Goal: Task Accomplishment & Management: Use online tool/utility

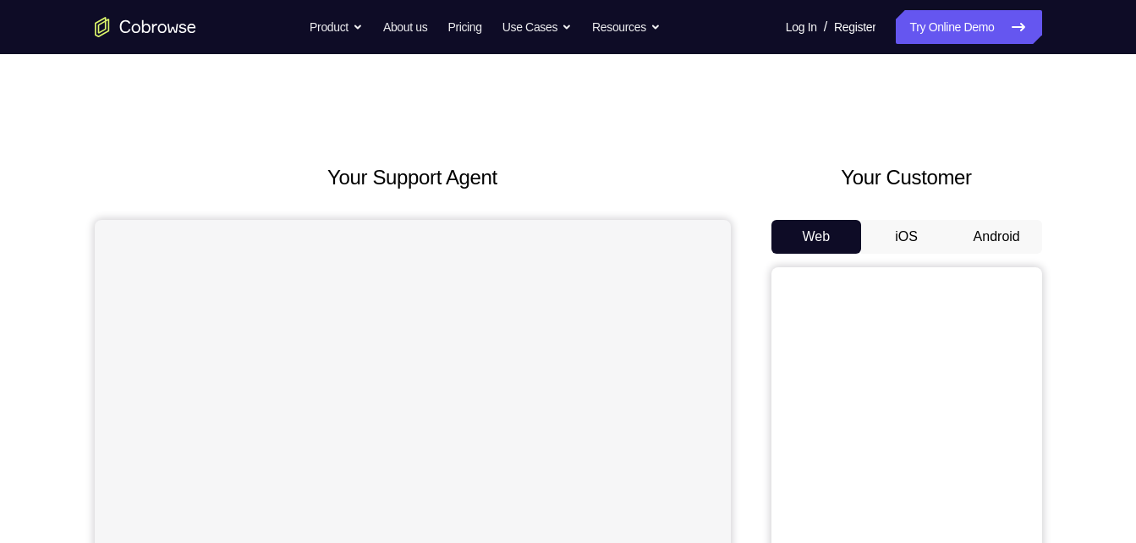
click at [981, 231] on button "Android" at bounding box center [997, 237] width 91 height 34
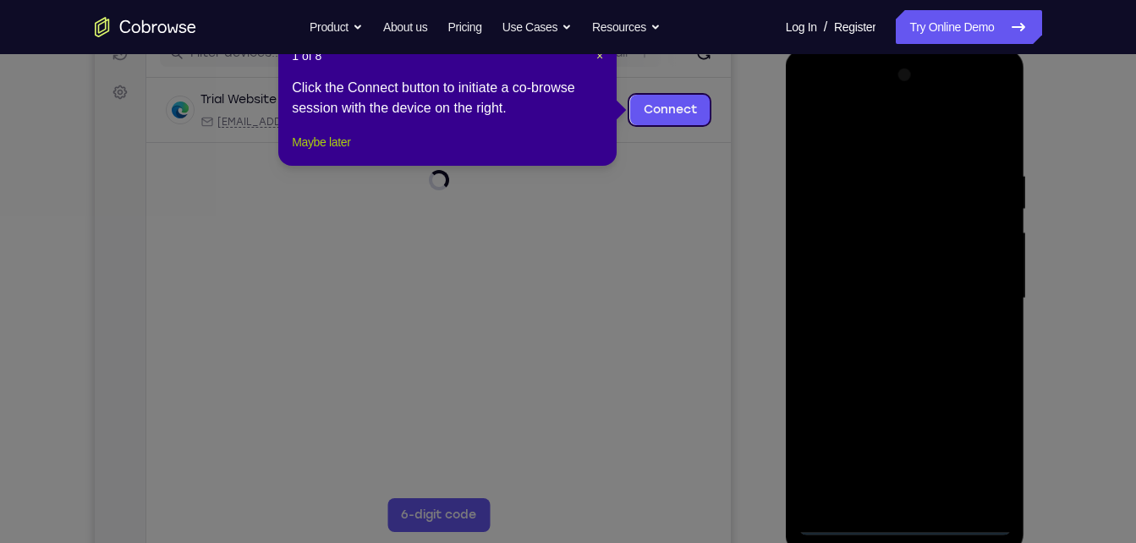
click at [341, 152] on button "Maybe later" at bounding box center [321, 142] width 58 height 20
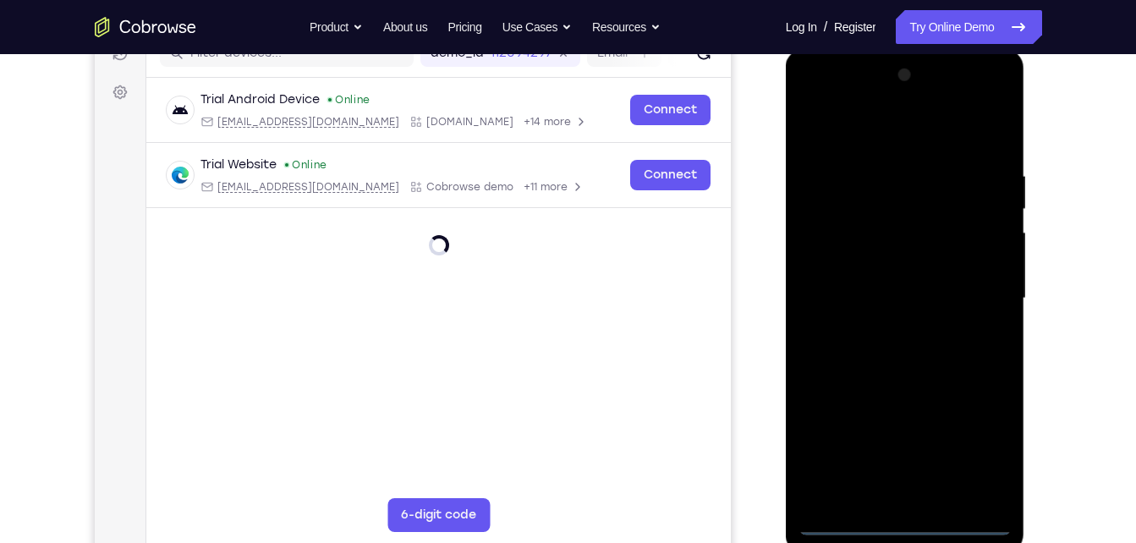
click at [892, 513] on div at bounding box center [905, 299] width 213 height 474
click at [906, 523] on div at bounding box center [905, 299] width 213 height 474
click at [984, 444] on div at bounding box center [905, 299] width 213 height 474
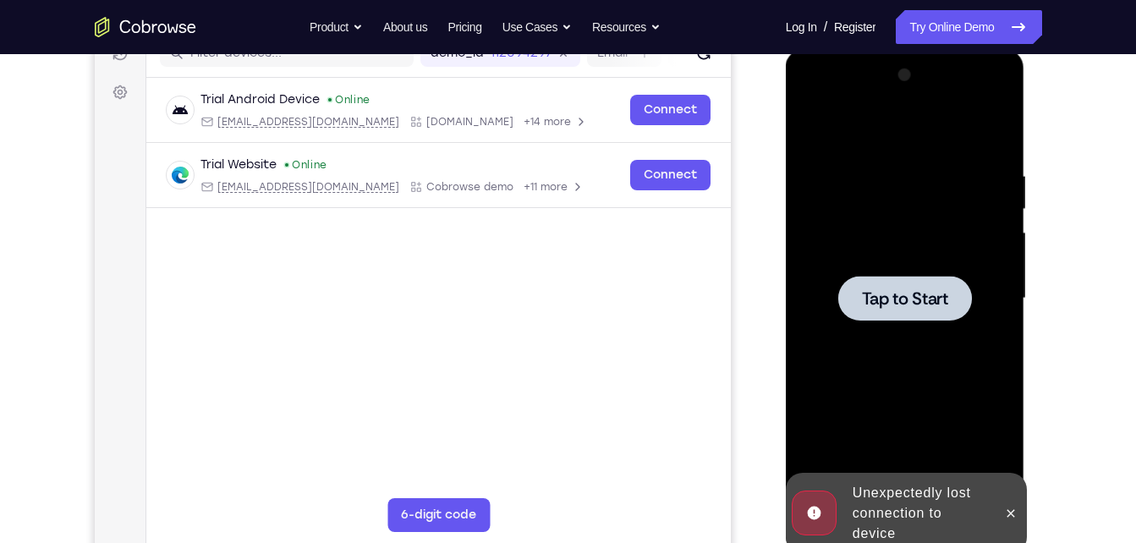
click at [909, 295] on span "Tap to Start" at bounding box center [905, 298] width 86 height 17
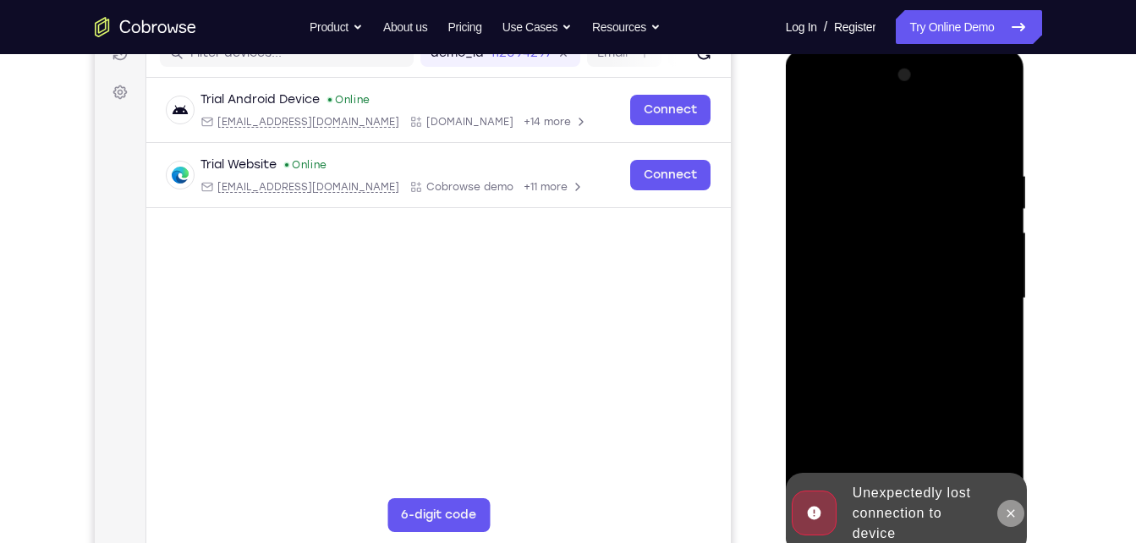
click at [1011, 520] on button at bounding box center [1010, 513] width 27 height 27
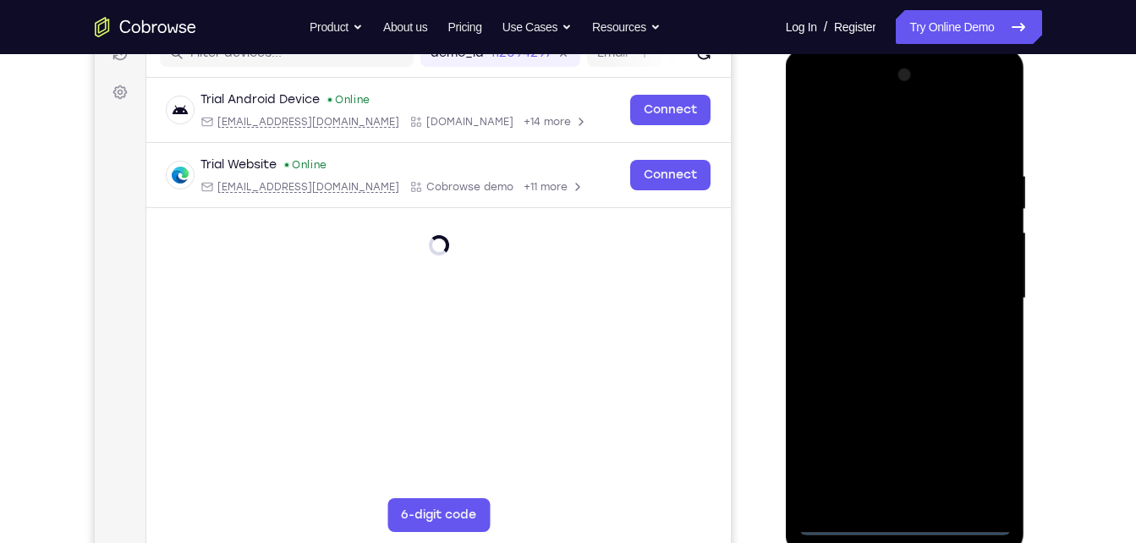
click at [927, 530] on div at bounding box center [905, 299] width 213 height 474
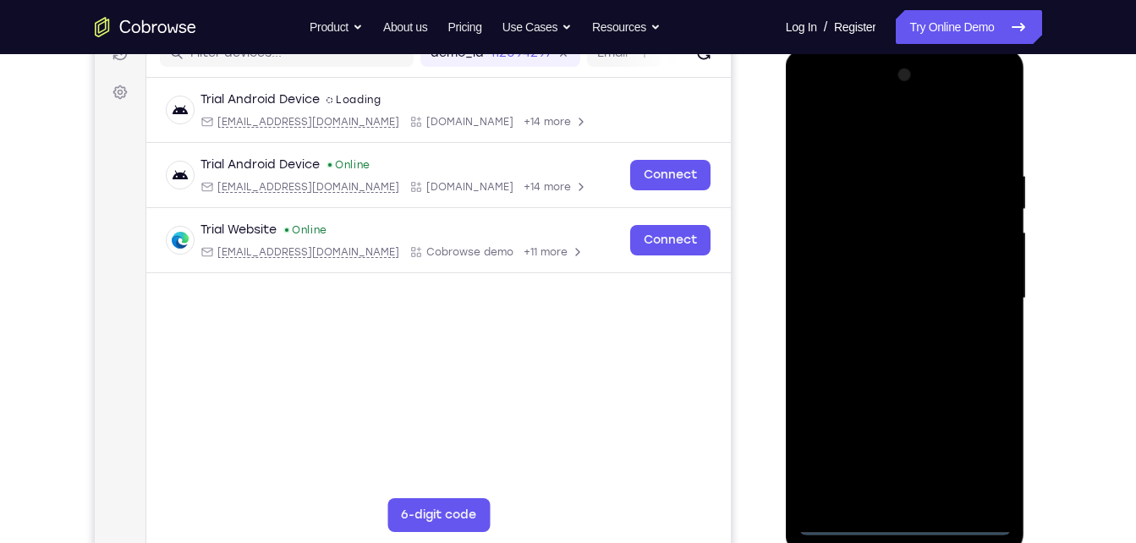
click at [899, 523] on div at bounding box center [905, 299] width 213 height 474
click at [974, 464] on div at bounding box center [905, 299] width 213 height 474
click at [843, 103] on div at bounding box center [905, 299] width 213 height 474
click at [977, 291] on div at bounding box center [905, 299] width 213 height 474
click at [881, 329] on div at bounding box center [905, 299] width 213 height 474
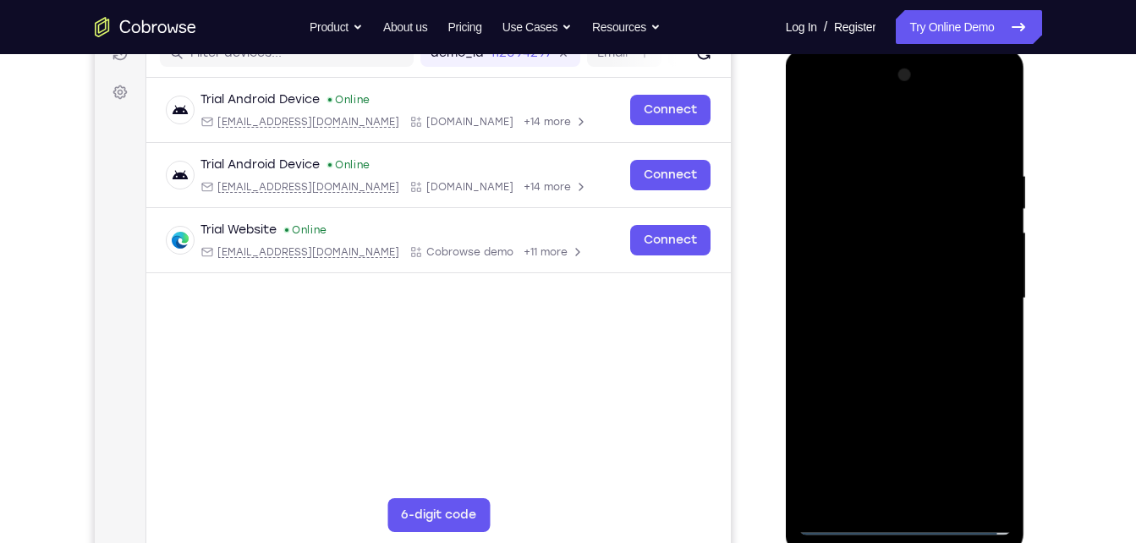
click at [936, 288] on div at bounding box center [905, 299] width 213 height 474
click at [942, 262] on div at bounding box center [905, 299] width 213 height 474
click at [904, 296] on div at bounding box center [905, 299] width 213 height 474
click at [984, 317] on div at bounding box center [905, 299] width 213 height 474
click at [953, 492] on div at bounding box center [905, 299] width 213 height 474
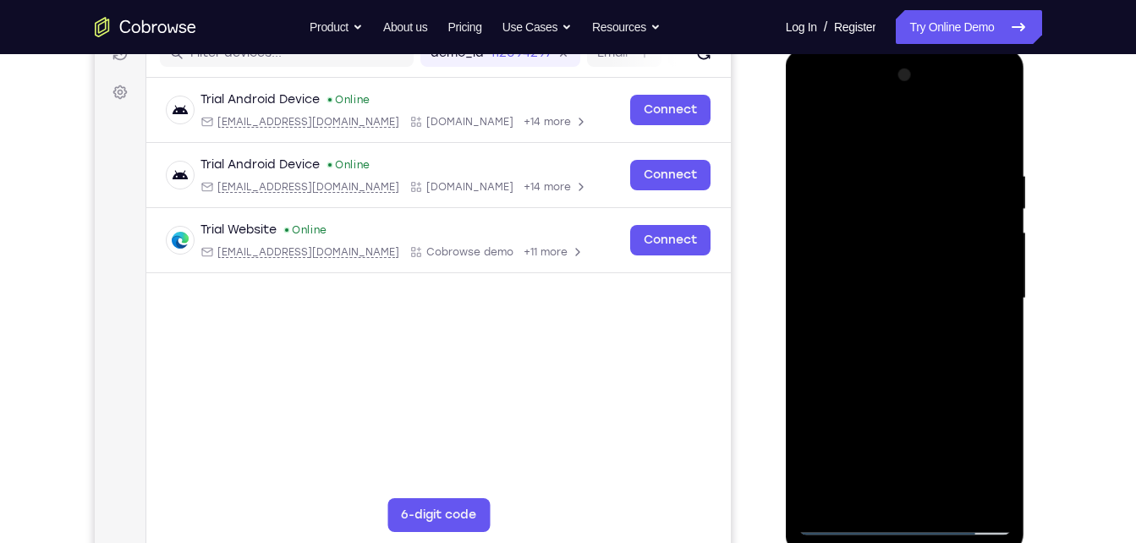
click at [996, 134] on div at bounding box center [905, 299] width 213 height 474
click at [920, 389] on div at bounding box center [905, 299] width 213 height 474
click at [927, 358] on div at bounding box center [905, 299] width 213 height 474
click at [939, 352] on div at bounding box center [905, 299] width 213 height 474
click at [991, 349] on div at bounding box center [905, 299] width 213 height 474
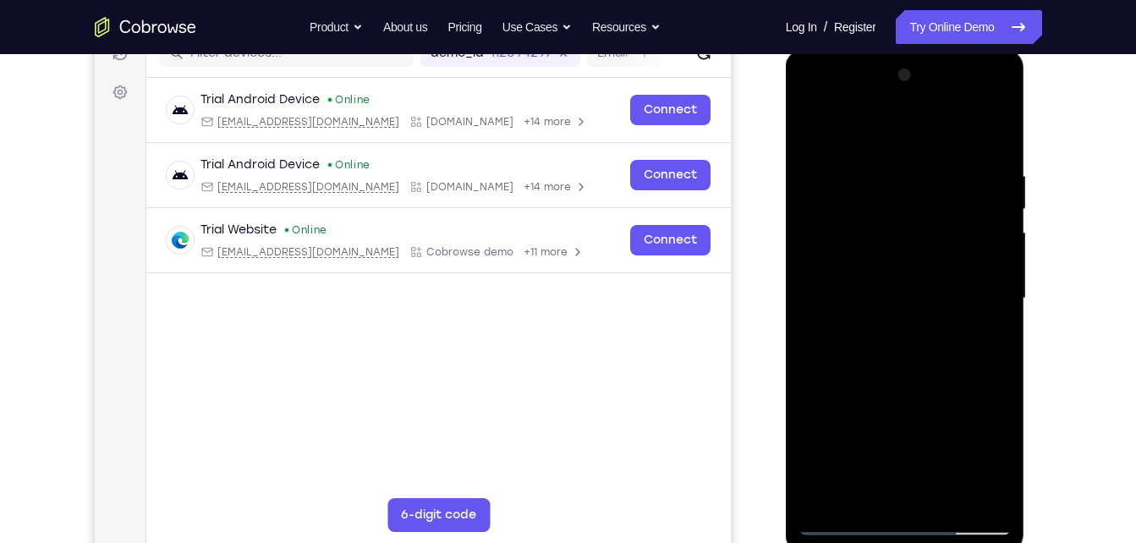
click at [816, 126] on div at bounding box center [905, 299] width 213 height 474
click at [899, 315] on div at bounding box center [905, 299] width 213 height 474
click at [989, 336] on div at bounding box center [905, 299] width 213 height 474
click at [815, 137] on div at bounding box center [905, 299] width 213 height 474
click at [813, 125] on div at bounding box center [905, 299] width 213 height 474
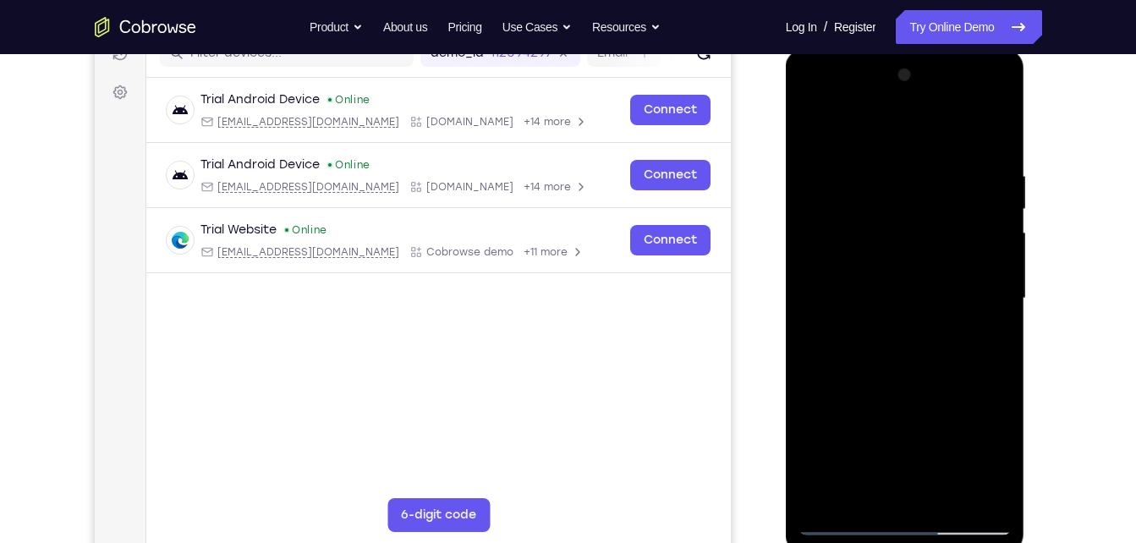
click at [946, 380] on div at bounding box center [905, 299] width 213 height 474
click at [876, 151] on div at bounding box center [905, 299] width 213 height 474
click at [994, 500] on div at bounding box center [905, 299] width 213 height 474
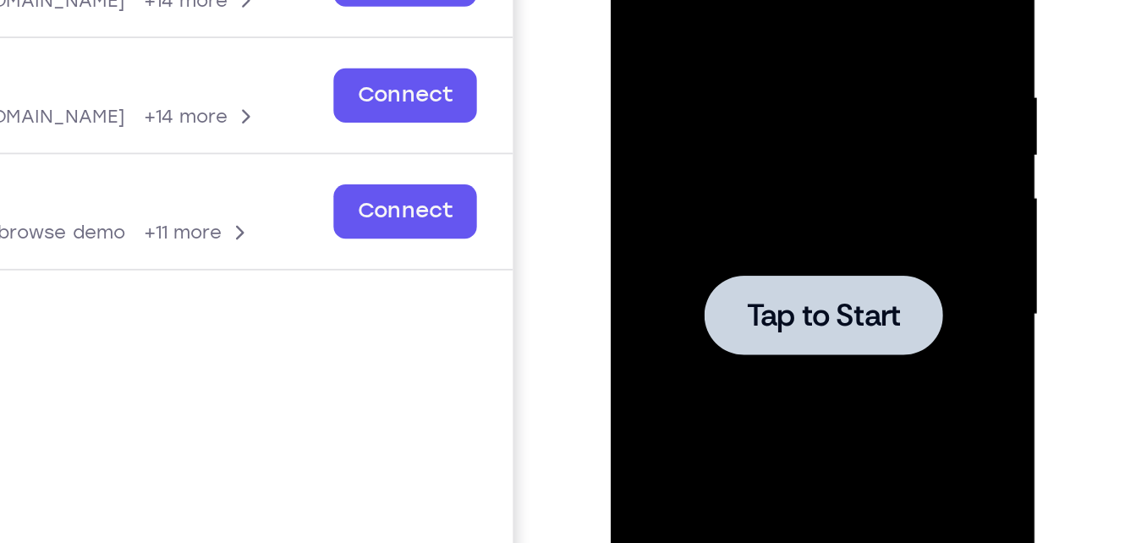
click at [762, 113] on span "Tap to Start" at bounding box center [730, 120] width 86 height 17
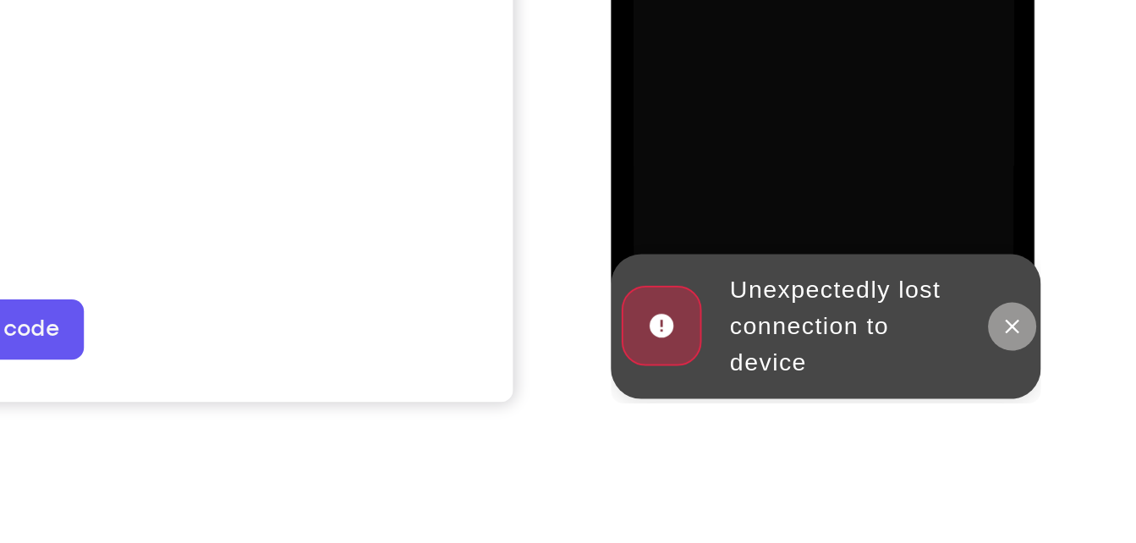
scroll to position [322, 0]
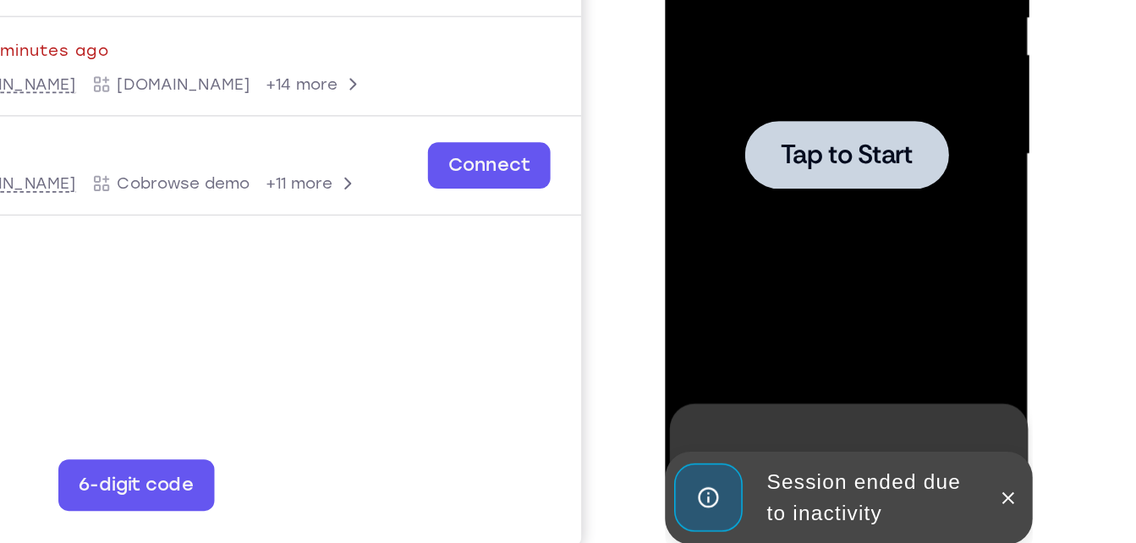
click at [743, 61] on div at bounding box center [784, 25] width 213 height 474
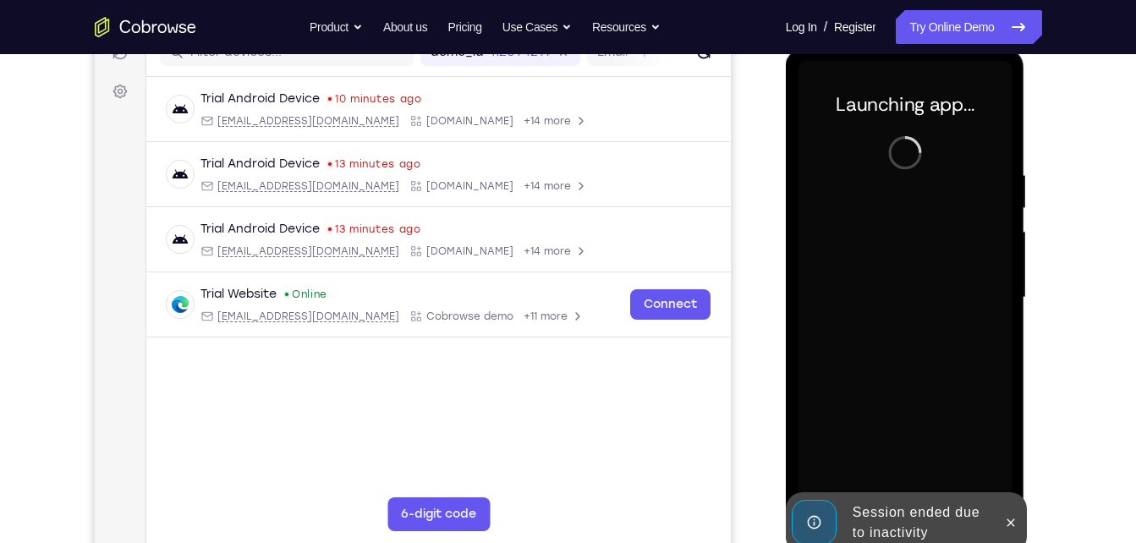
scroll to position [225, 0]
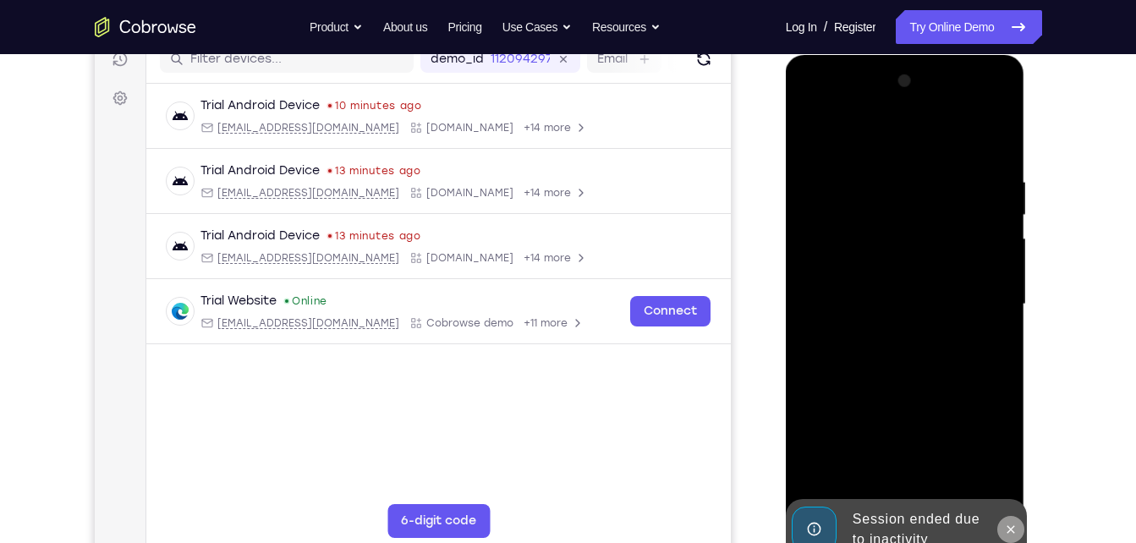
click at [1011, 524] on icon at bounding box center [1011, 530] width 14 height 14
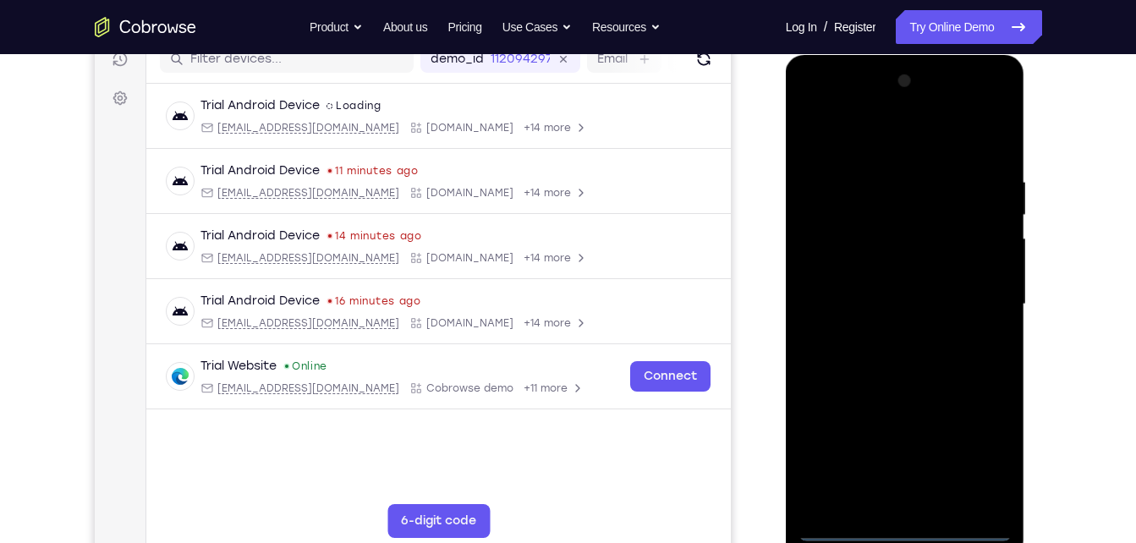
click at [902, 524] on div at bounding box center [905, 305] width 213 height 474
click at [983, 440] on div at bounding box center [905, 305] width 213 height 474
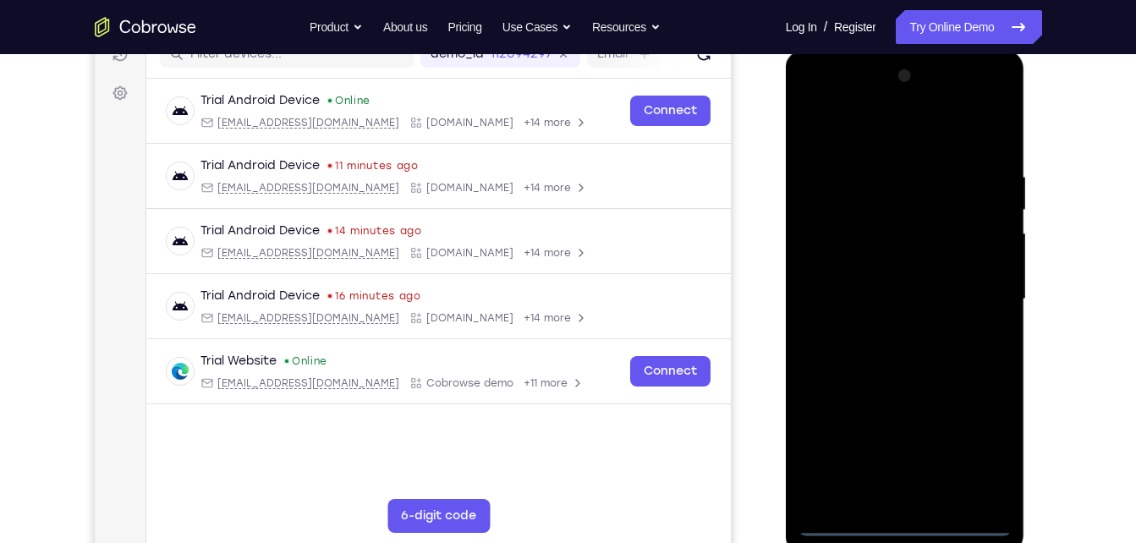
scroll to position [231, 0]
click at [986, 452] on div at bounding box center [905, 299] width 213 height 474
click at [817, 95] on div at bounding box center [905, 299] width 213 height 474
click at [975, 295] on div at bounding box center [905, 299] width 213 height 474
click at [890, 331] on div at bounding box center [905, 299] width 213 height 474
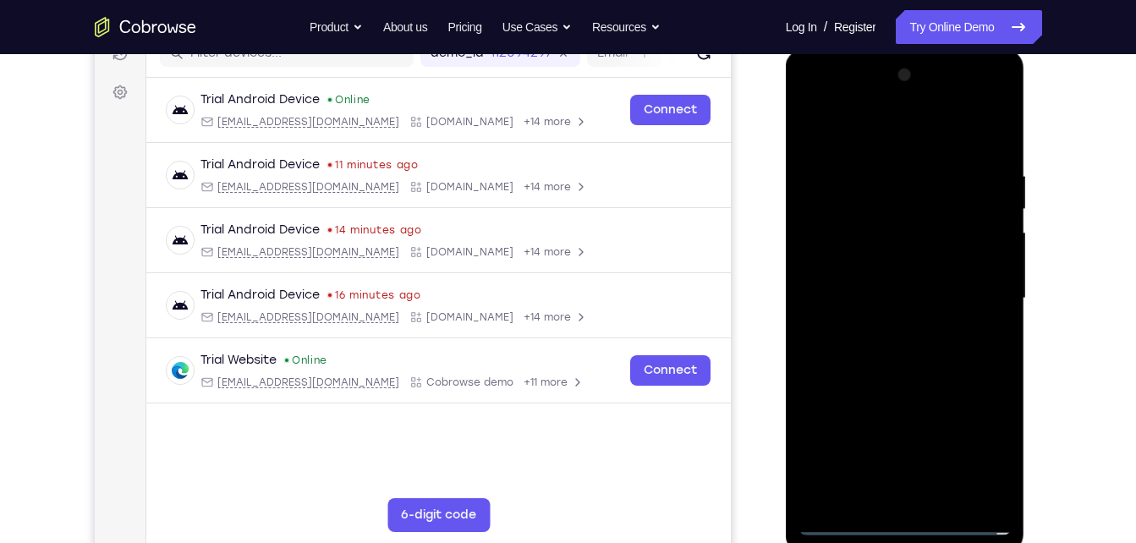
click at [899, 276] on div at bounding box center [905, 299] width 213 height 474
click at [887, 255] on div at bounding box center [905, 299] width 213 height 474
click at [961, 293] on div at bounding box center [905, 299] width 213 height 474
click at [925, 348] on div at bounding box center [905, 299] width 213 height 474
click at [926, 372] on div at bounding box center [905, 299] width 213 height 474
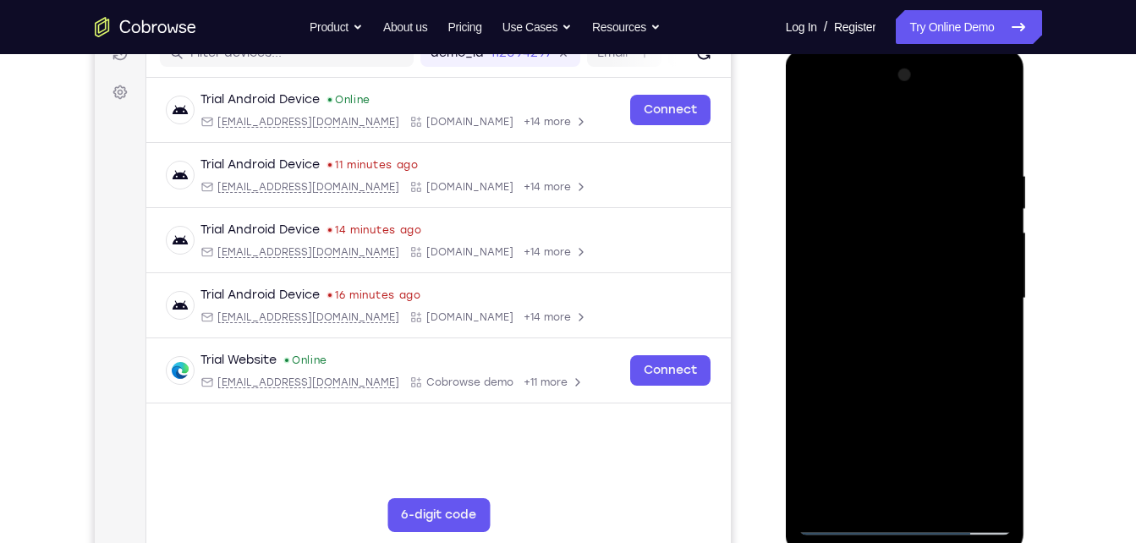
click at [985, 130] on div at bounding box center [905, 299] width 213 height 474
drag, startPoint x: 964, startPoint y: 184, endPoint x: 774, endPoint y: 188, distance: 190.4
click at [786, 188] on html "Online web based iOS Simulators and Android Emulators. Run iPhone, iPad, Mobile…" at bounding box center [906, 303] width 241 height 508
click at [906, 175] on div at bounding box center [905, 299] width 213 height 474
drag, startPoint x: 906, startPoint y: 175, endPoint x: 1010, endPoint y: 140, distance: 110.0
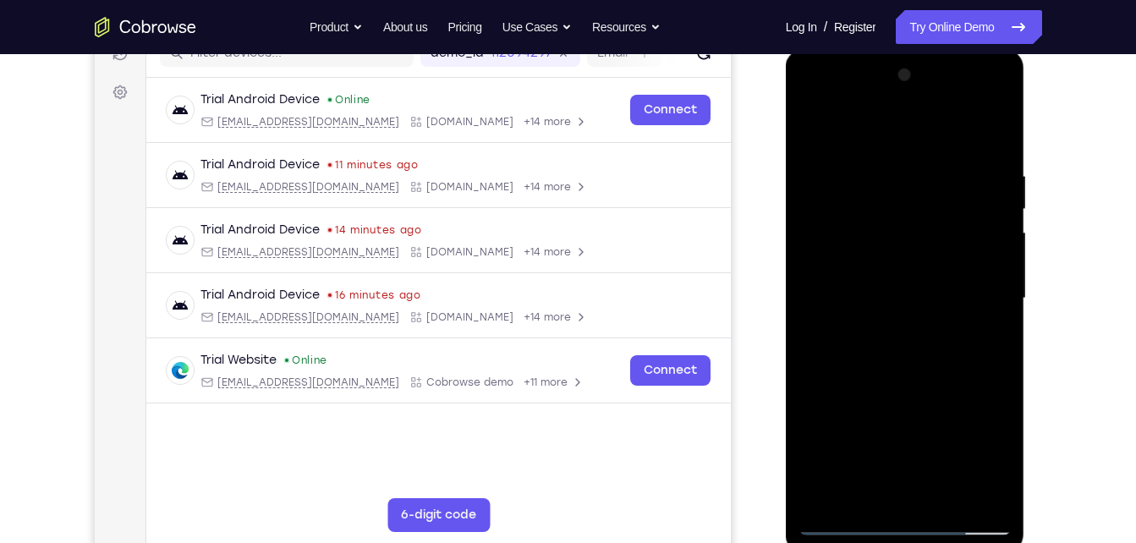
click at [1010, 140] on div at bounding box center [905, 299] width 213 height 474
click at [995, 134] on div at bounding box center [905, 299] width 213 height 474
drag, startPoint x: 879, startPoint y: 172, endPoint x: 991, endPoint y: 164, distance: 111.9
click at [991, 164] on div at bounding box center [905, 299] width 213 height 474
click at [841, 164] on div at bounding box center [905, 299] width 213 height 474
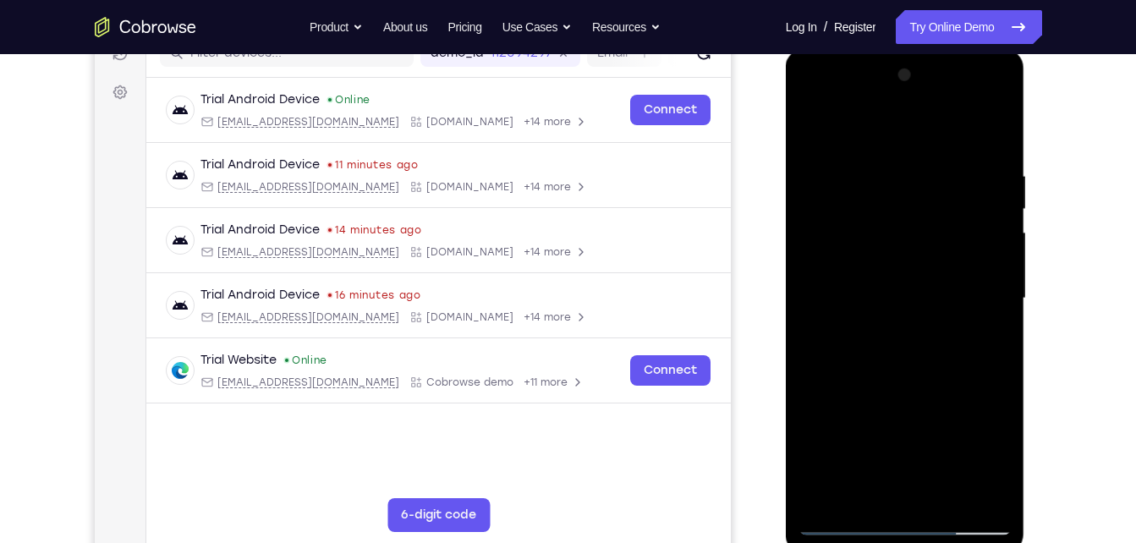
click at [841, 164] on div at bounding box center [905, 299] width 213 height 474
click at [907, 146] on div at bounding box center [905, 299] width 213 height 474
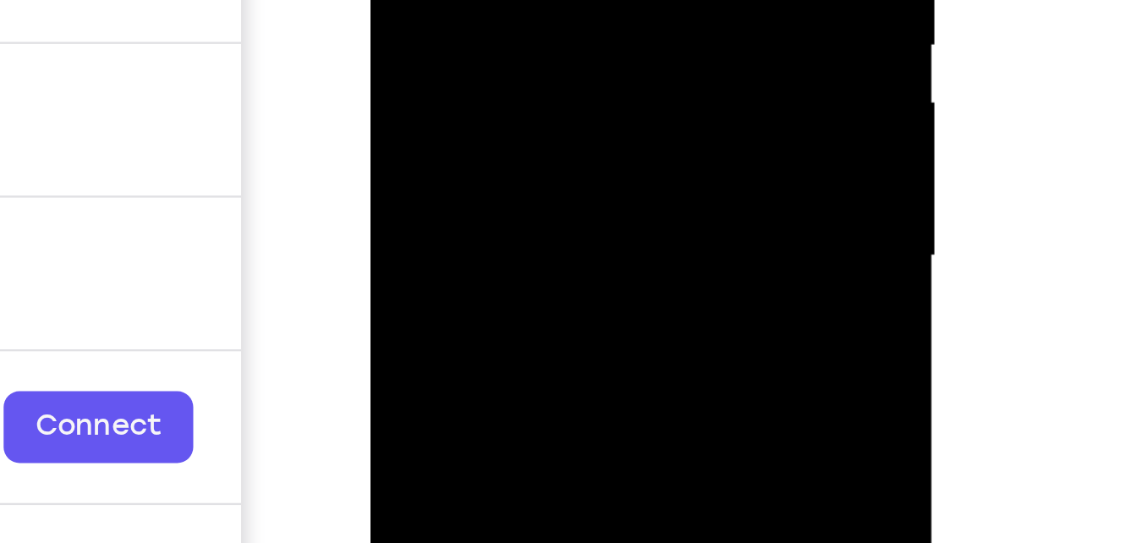
scroll to position [241, 0]
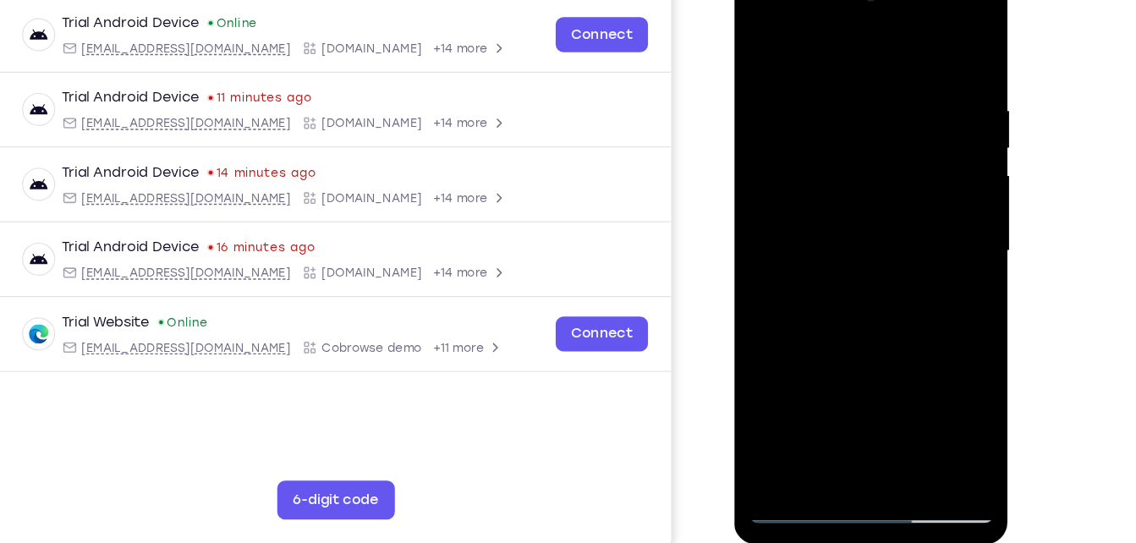
click at [941, 52] on div at bounding box center [853, 214] width 213 height 474
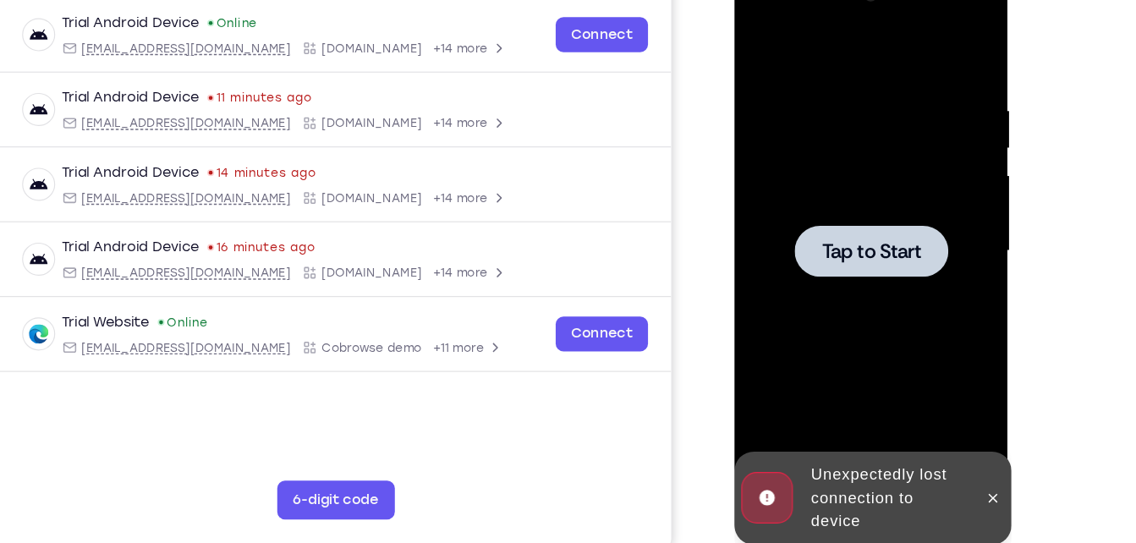
click at [850, 245] on div at bounding box center [853, 214] width 213 height 474
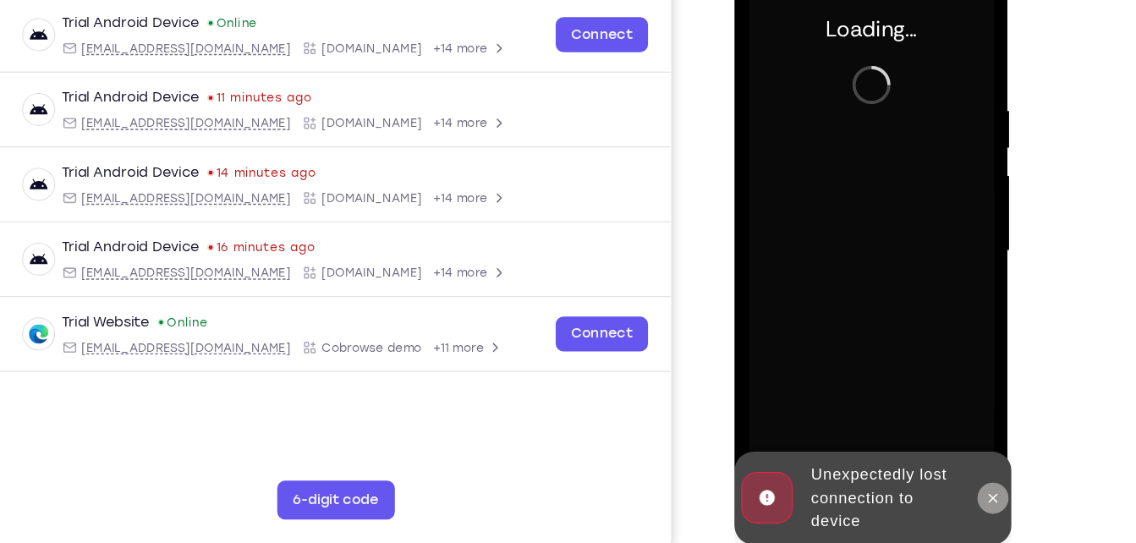
click at [958, 426] on icon at bounding box center [960, 429] width 14 height 14
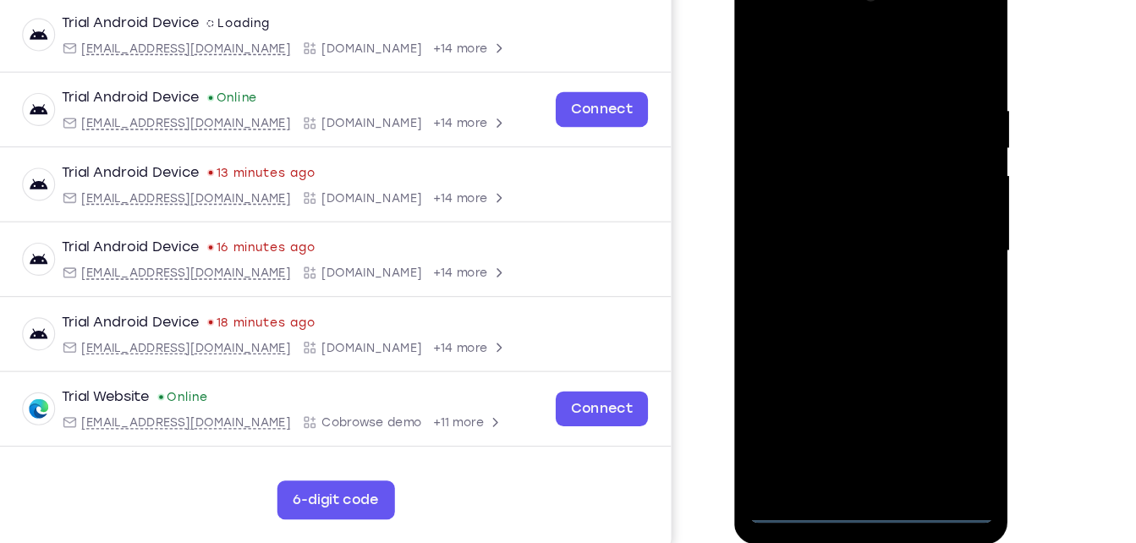
click at [850, 432] on div at bounding box center [853, 214] width 213 height 474
click at [859, 437] on div at bounding box center [853, 214] width 213 height 474
click at [928, 375] on div at bounding box center [853, 214] width 213 height 474
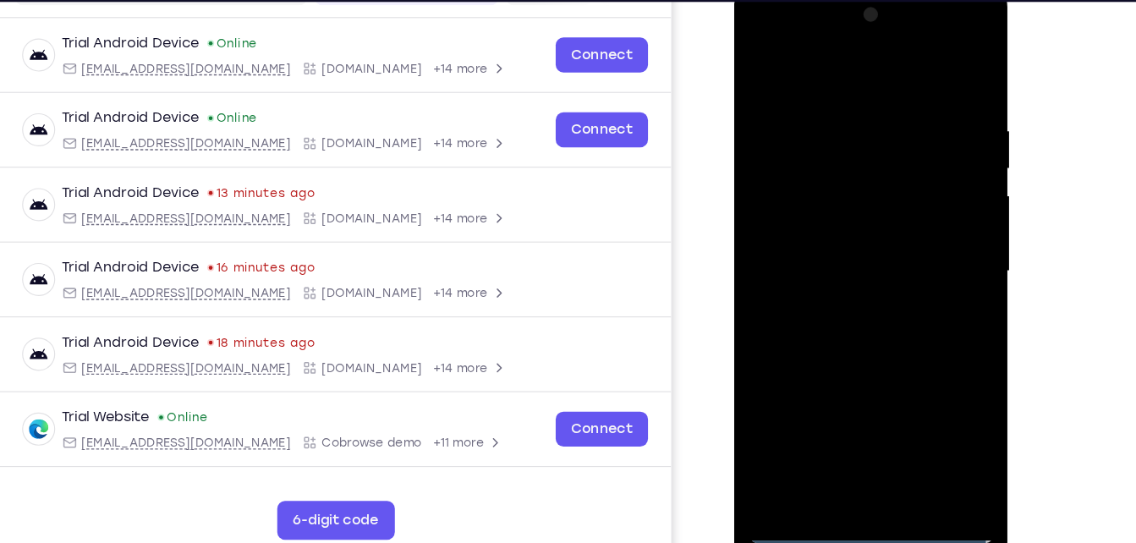
click at [769, 32] on div at bounding box center [853, 235] width 213 height 474
click at [936, 237] on div at bounding box center [853, 235] width 213 height 474
click at [840, 266] on div at bounding box center [853, 235] width 213 height 474
click at [855, 203] on div at bounding box center [853, 235] width 213 height 474
click at [826, 222] on div at bounding box center [853, 235] width 213 height 474
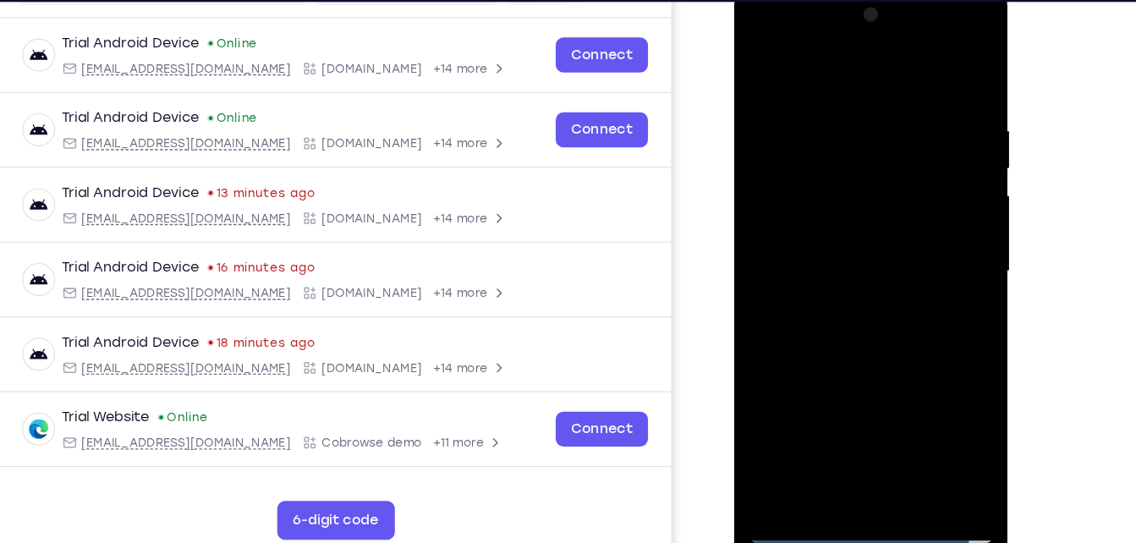
click at [908, 219] on div at bounding box center [853, 235] width 213 height 474
click at [873, 224] on div at bounding box center [853, 235] width 213 height 474
click at [841, 224] on div at bounding box center [853, 235] width 213 height 474
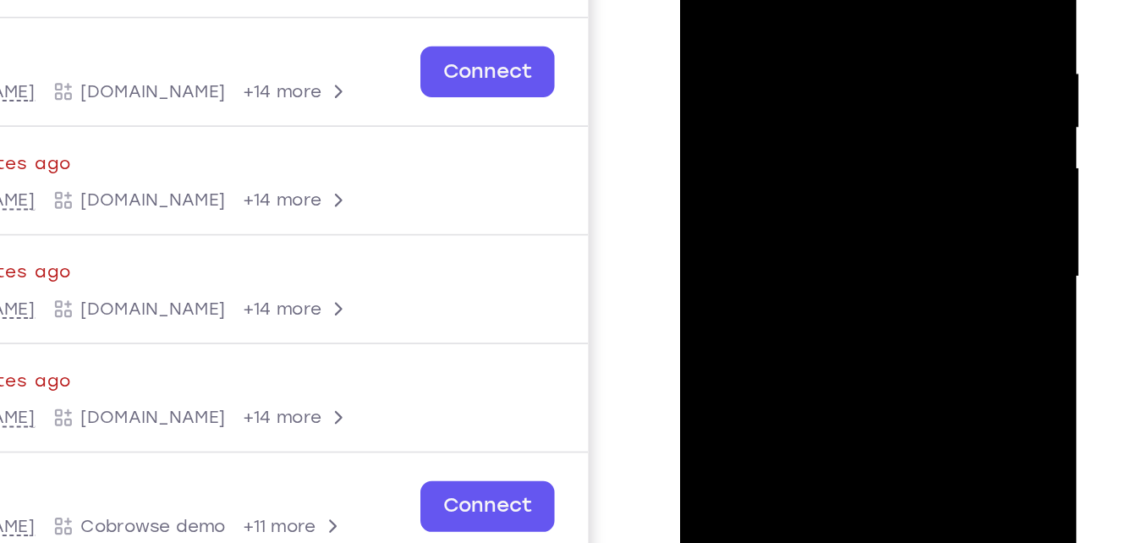
click at [786, 101] on div at bounding box center [799, 112] width 213 height 474
click at [881, 75] on div at bounding box center [799, 112] width 213 height 474
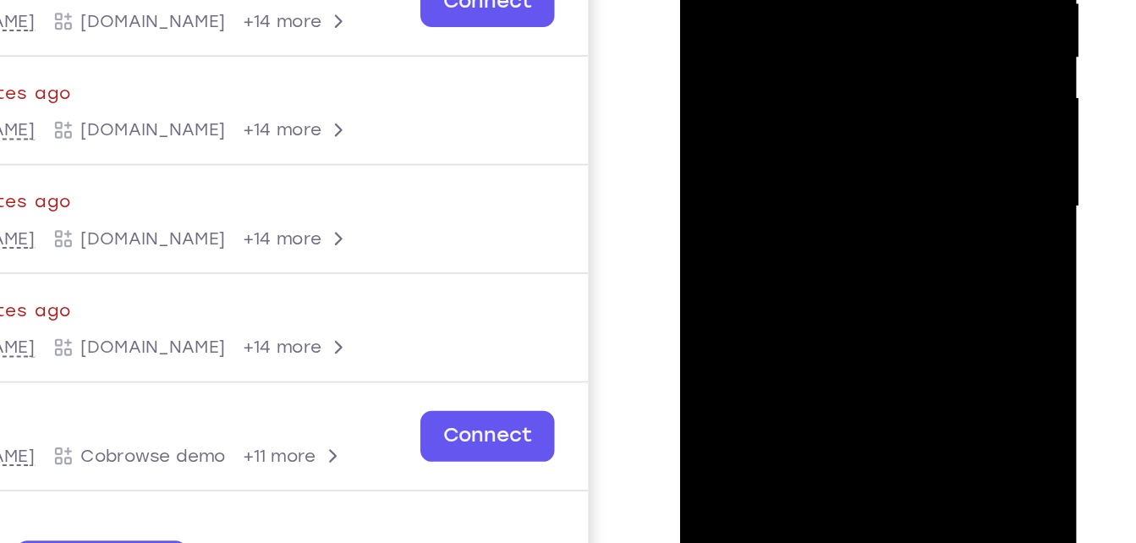
click at [802, 70] on div at bounding box center [799, 42] width 213 height 474
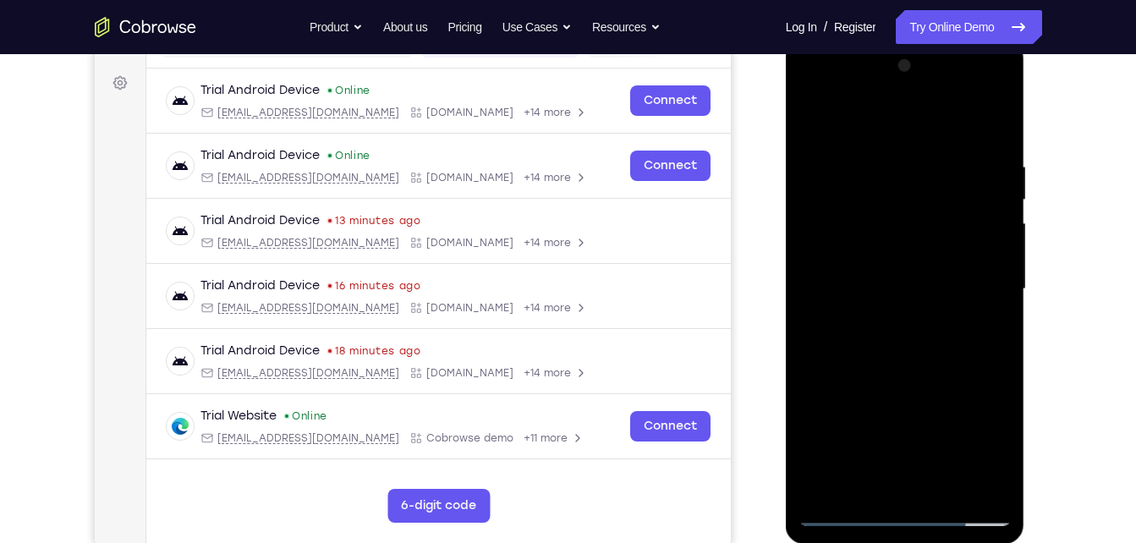
scroll to position [236, 0]
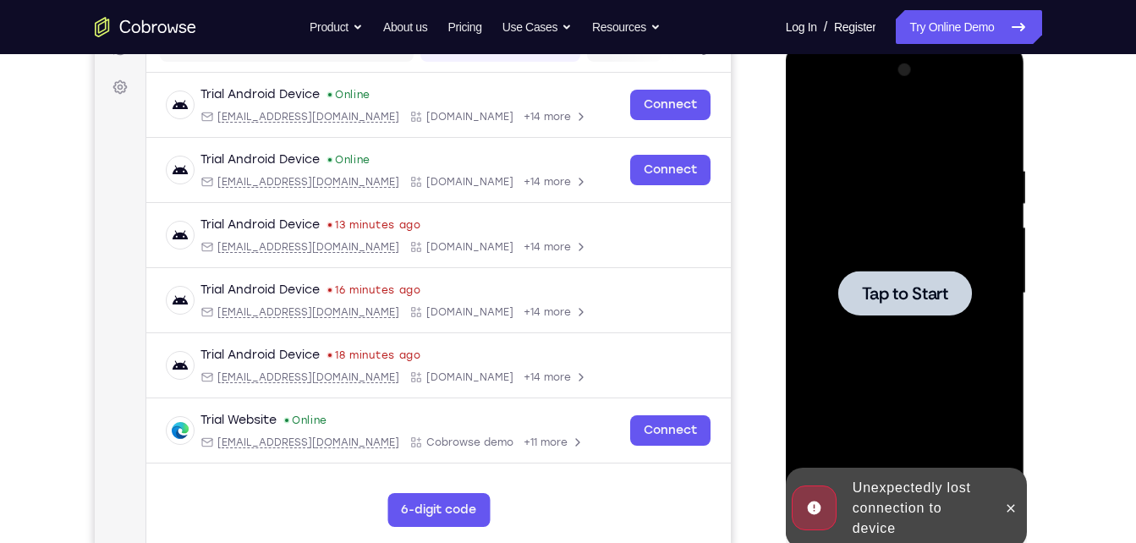
click at [906, 266] on div at bounding box center [905, 294] width 213 height 474
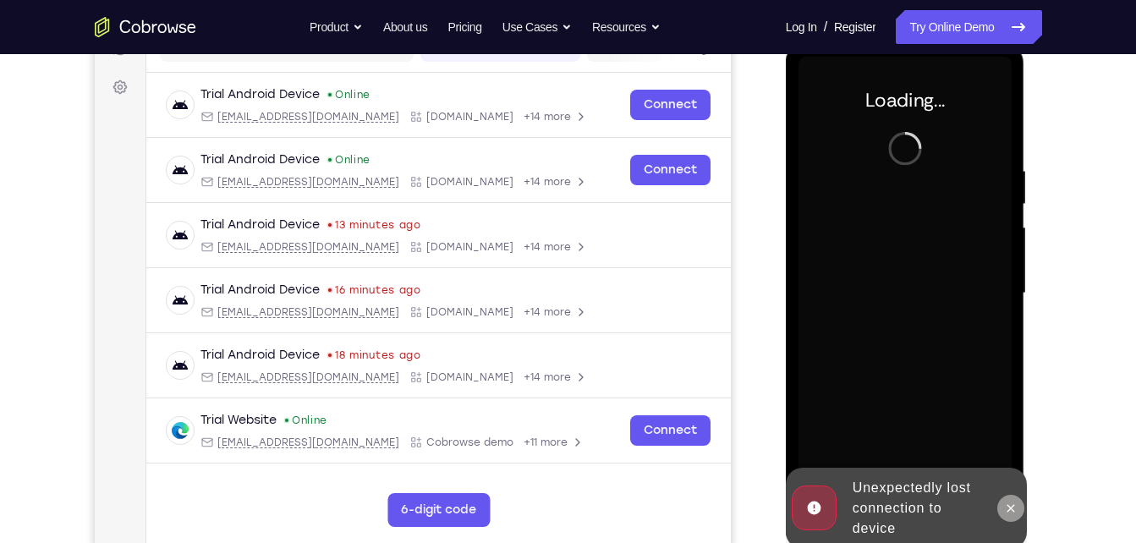
click at [1008, 513] on icon at bounding box center [1011, 509] width 14 height 14
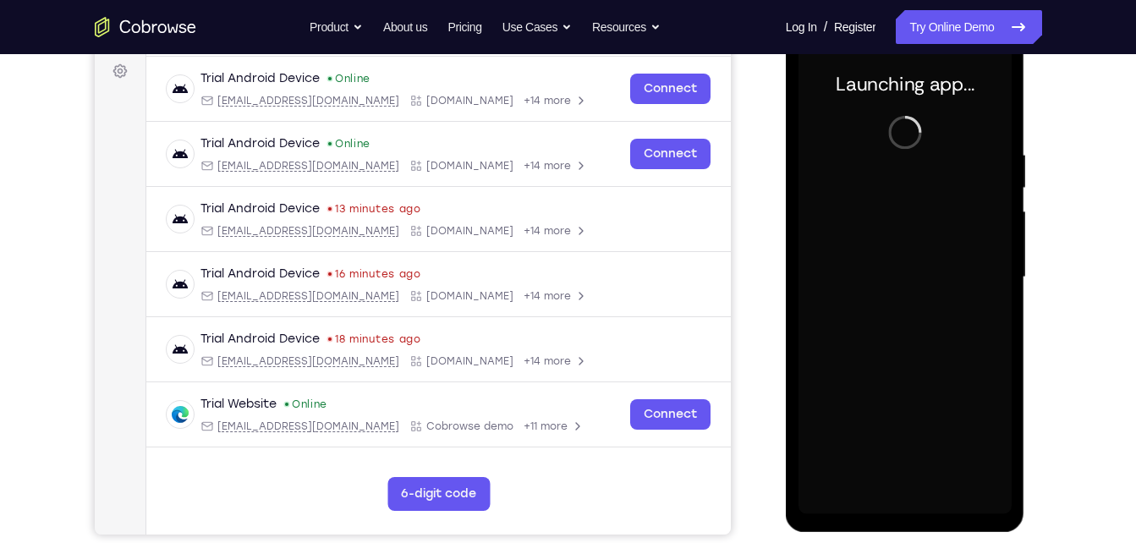
scroll to position [250, 0]
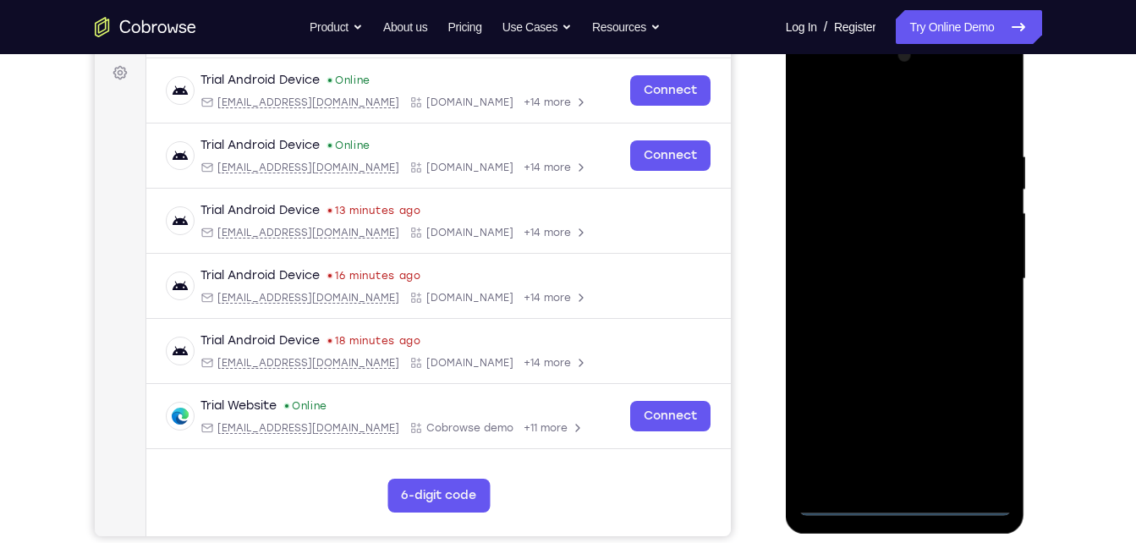
click at [903, 502] on div at bounding box center [905, 279] width 213 height 474
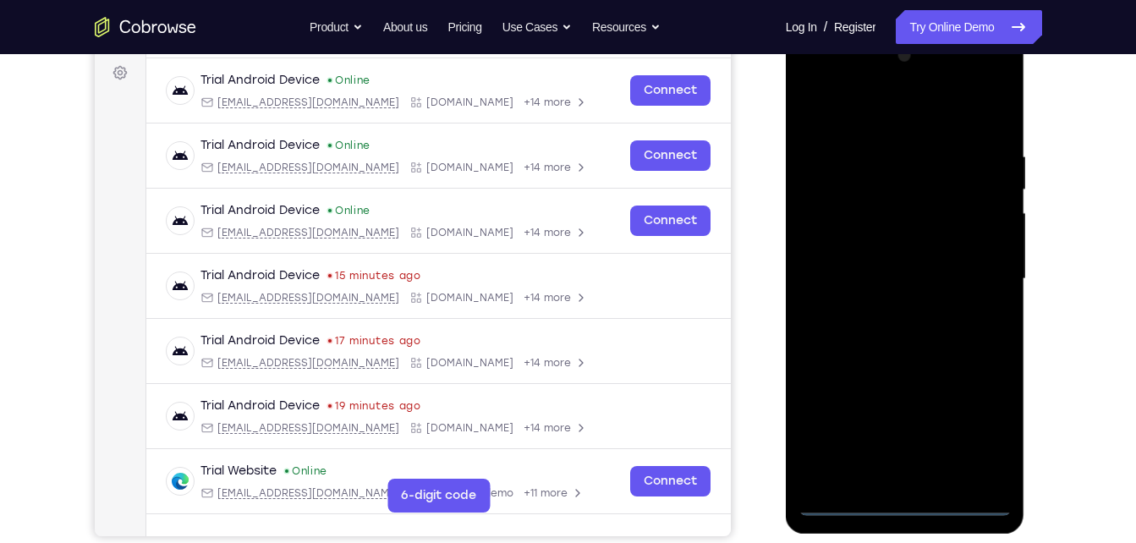
click at [971, 429] on div at bounding box center [905, 279] width 213 height 474
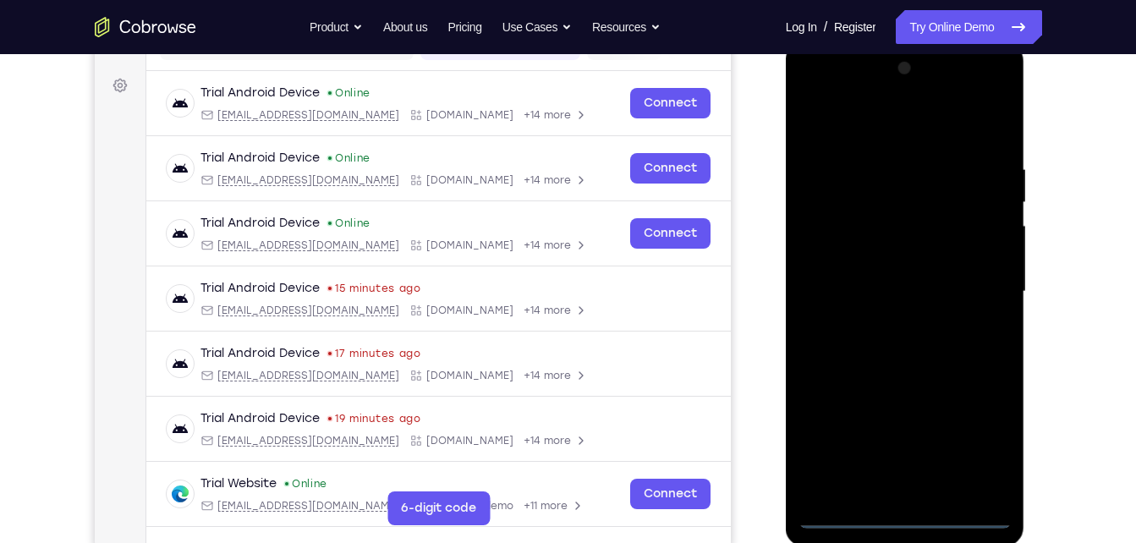
scroll to position [238, 0]
click at [847, 96] on div at bounding box center [905, 292] width 213 height 474
click at [976, 283] on div at bounding box center [905, 292] width 213 height 474
click at [890, 322] on div at bounding box center [905, 292] width 213 height 474
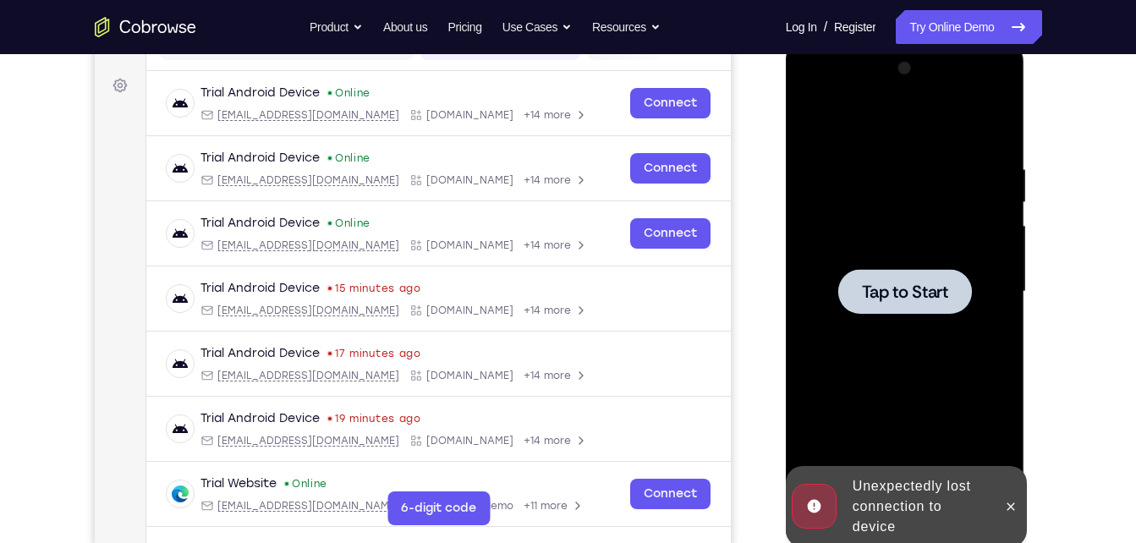
click at [914, 272] on div at bounding box center [905, 291] width 134 height 45
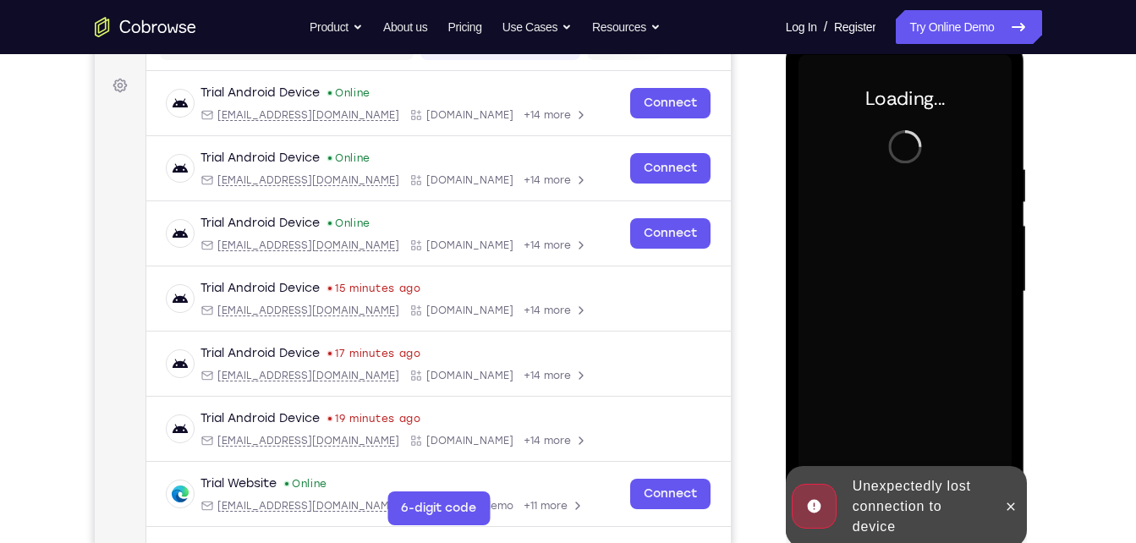
scroll to position [252, 0]
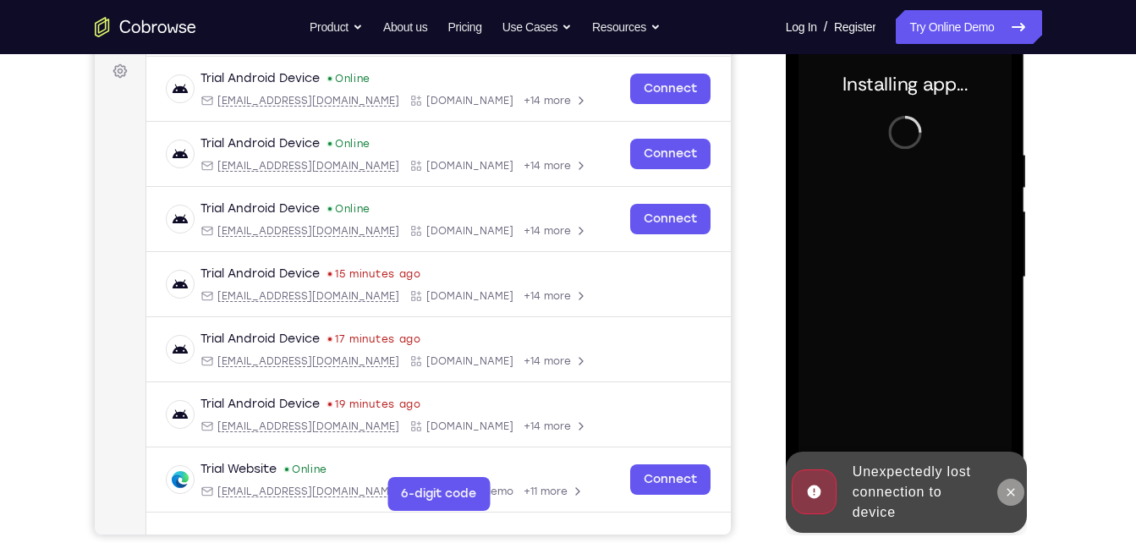
click at [1005, 494] on icon at bounding box center [1011, 493] width 14 height 14
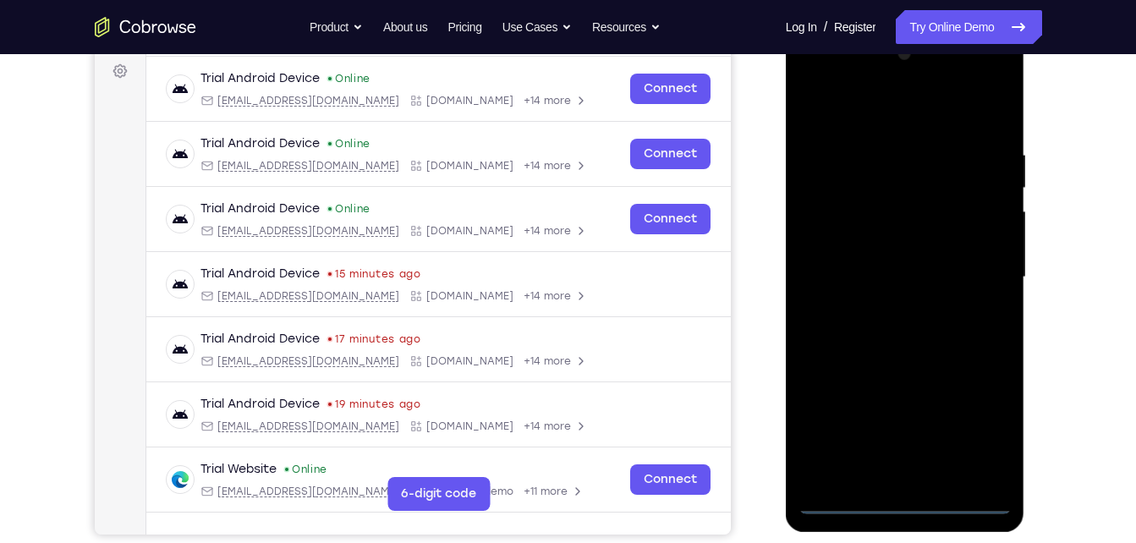
click at [904, 499] on div at bounding box center [905, 278] width 213 height 474
click at [977, 420] on div at bounding box center [905, 278] width 213 height 474
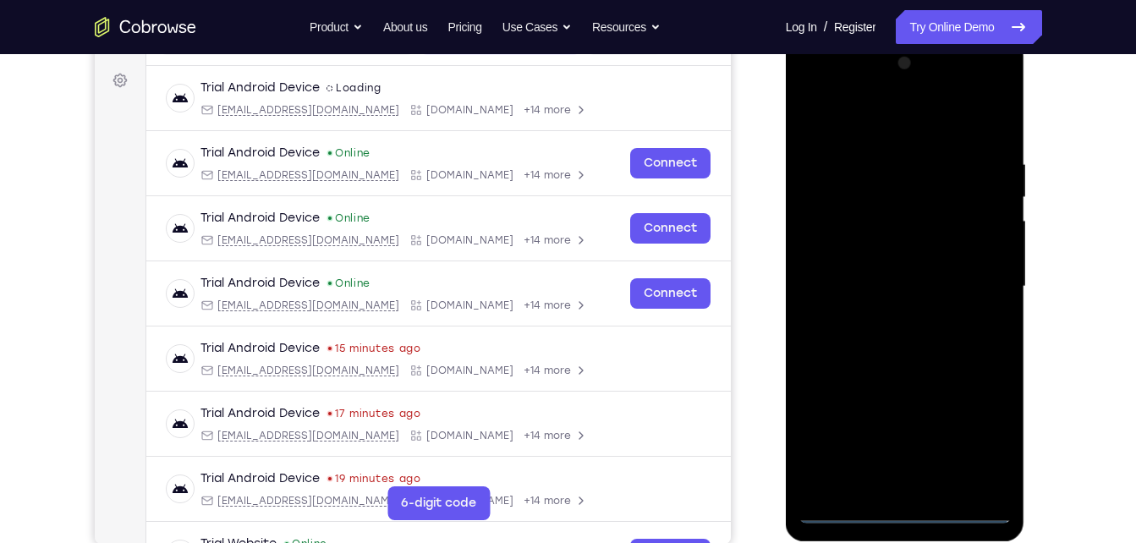
scroll to position [242, 0]
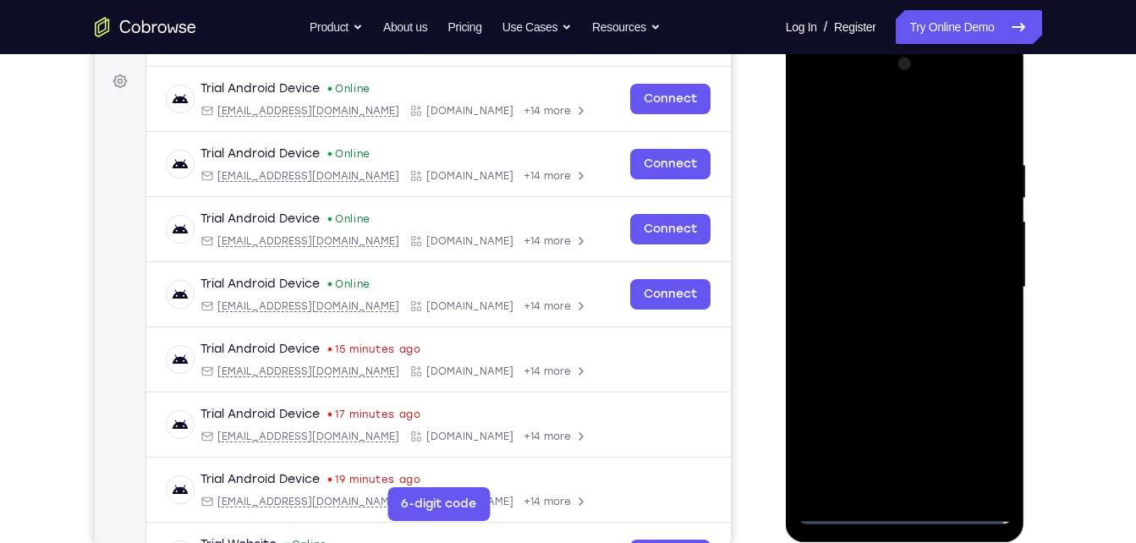
click at [832, 96] on div at bounding box center [905, 288] width 213 height 474
click at [977, 280] on div at bounding box center [905, 288] width 213 height 474
click at [877, 330] on div at bounding box center [905, 288] width 213 height 474
click at [887, 310] on div at bounding box center [905, 288] width 213 height 474
click at [878, 255] on div at bounding box center [905, 288] width 213 height 474
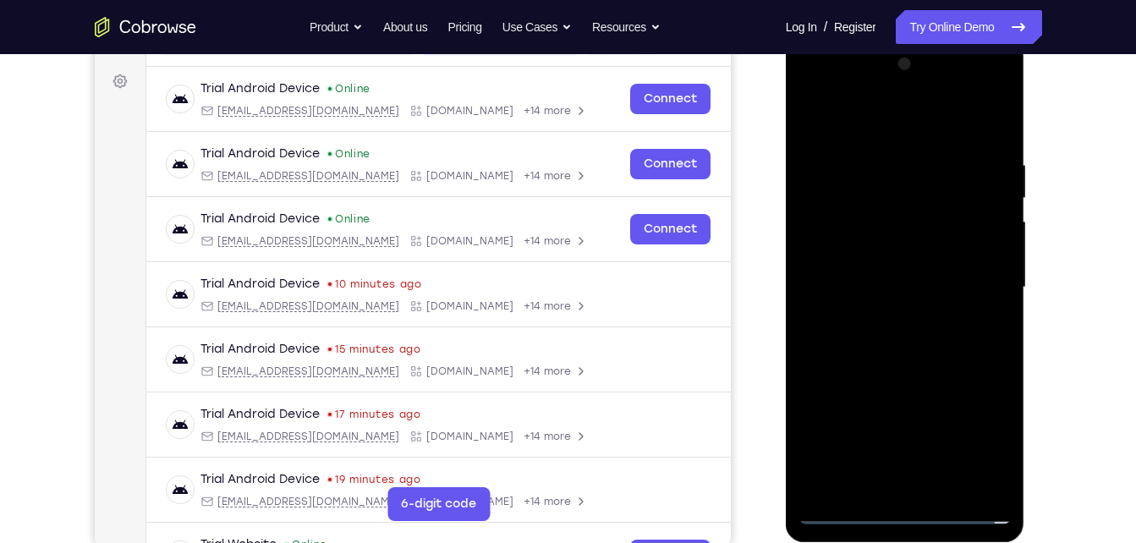
click at [881, 220] on div at bounding box center [905, 288] width 213 height 474
click at [862, 253] on div at bounding box center [905, 288] width 213 height 474
click at [854, 278] on div at bounding box center [905, 288] width 213 height 474
click at [984, 159] on div at bounding box center [905, 288] width 213 height 474
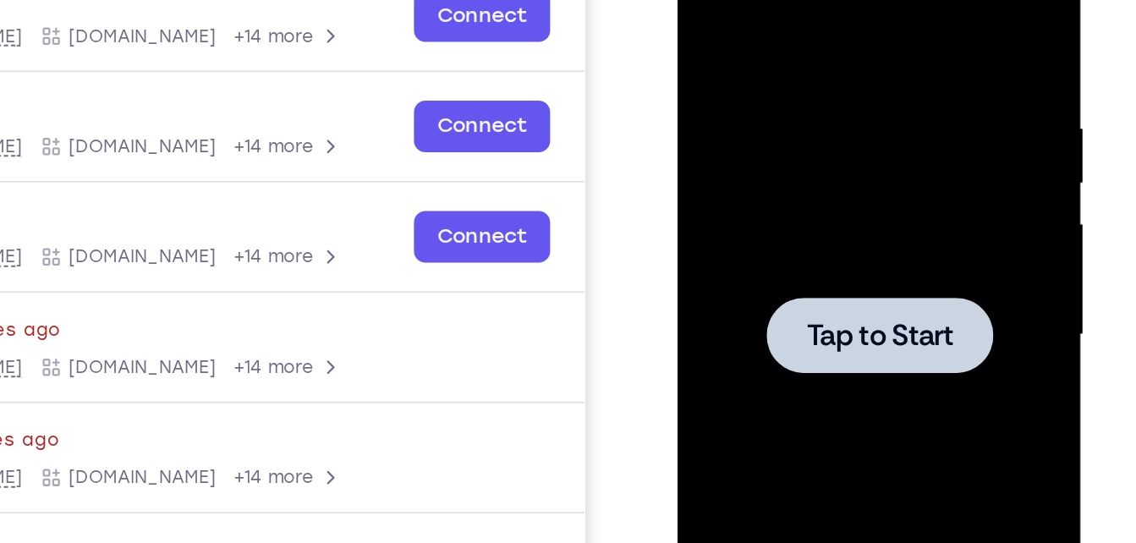
click at [799, 143] on div at bounding box center [797, 162] width 134 height 45
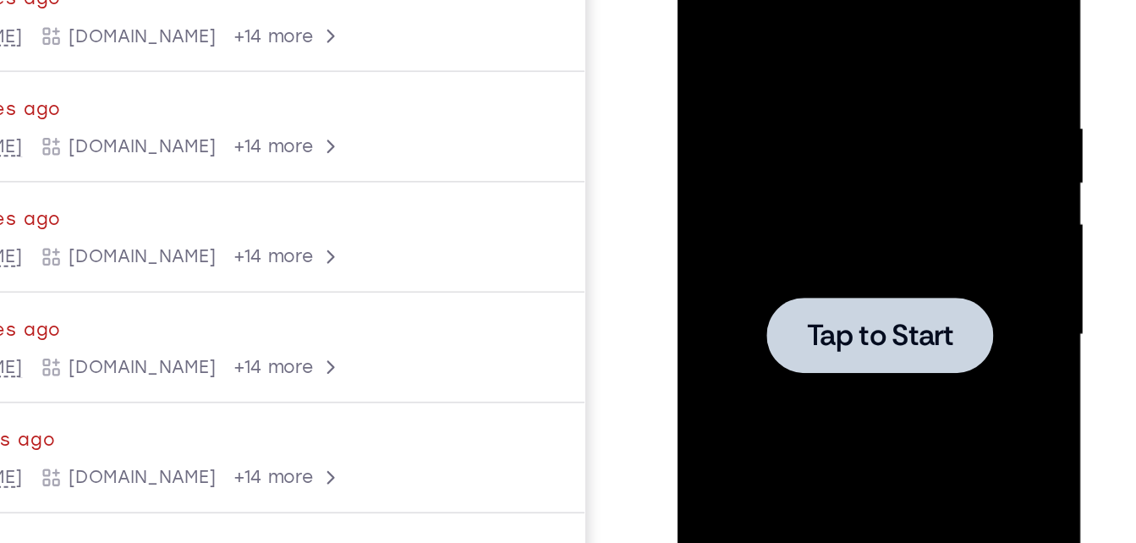
click at [805, 137] on div at bounding box center [796, 163] width 213 height 474
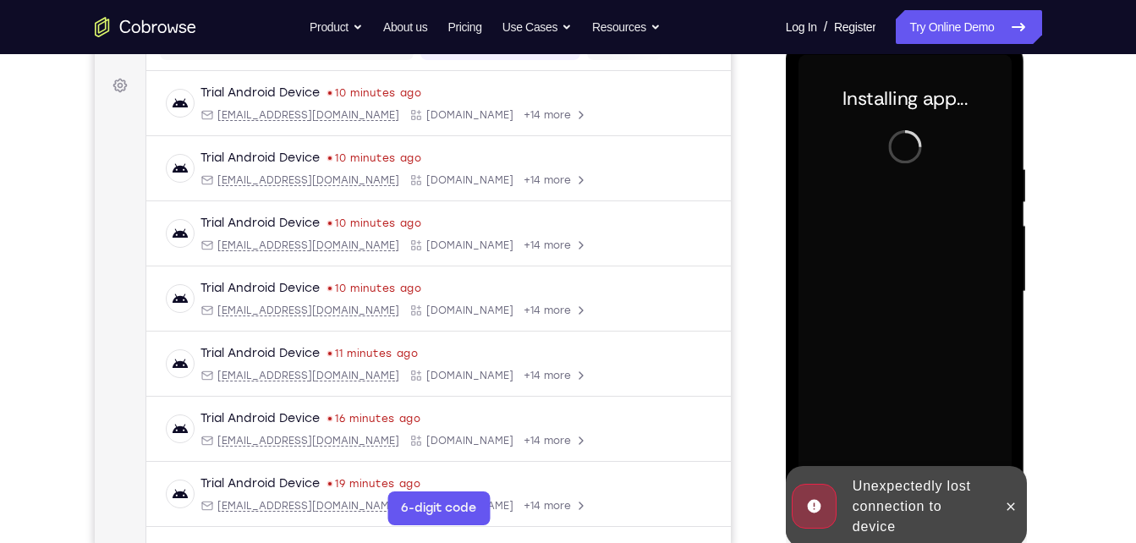
scroll to position [237, 0]
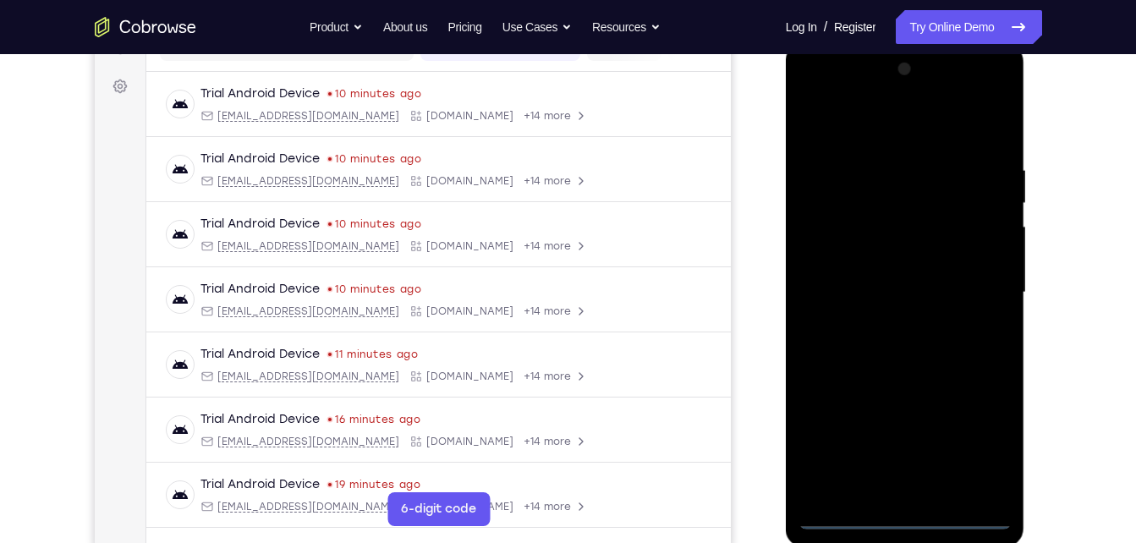
click at [898, 518] on div at bounding box center [905, 293] width 213 height 474
click at [975, 437] on div at bounding box center [905, 293] width 213 height 474
click at [827, 90] on div at bounding box center [905, 293] width 213 height 474
click at [975, 288] on div at bounding box center [905, 293] width 213 height 474
click at [885, 322] on div at bounding box center [905, 293] width 213 height 474
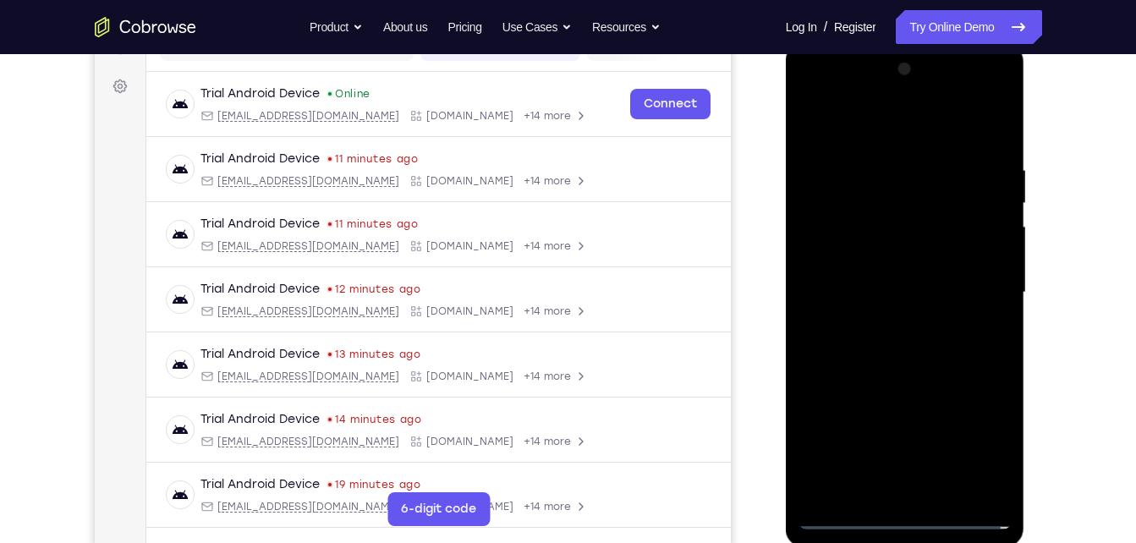
click at [882, 280] on div at bounding box center [905, 293] width 213 height 474
click at [893, 251] on div at bounding box center [905, 293] width 213 height 474
click at [958, 288] on div at bounding box center [905, 293] width 213 height 474
click at [948, 488] on div at bounding box center [905, 293] width 213 height 474
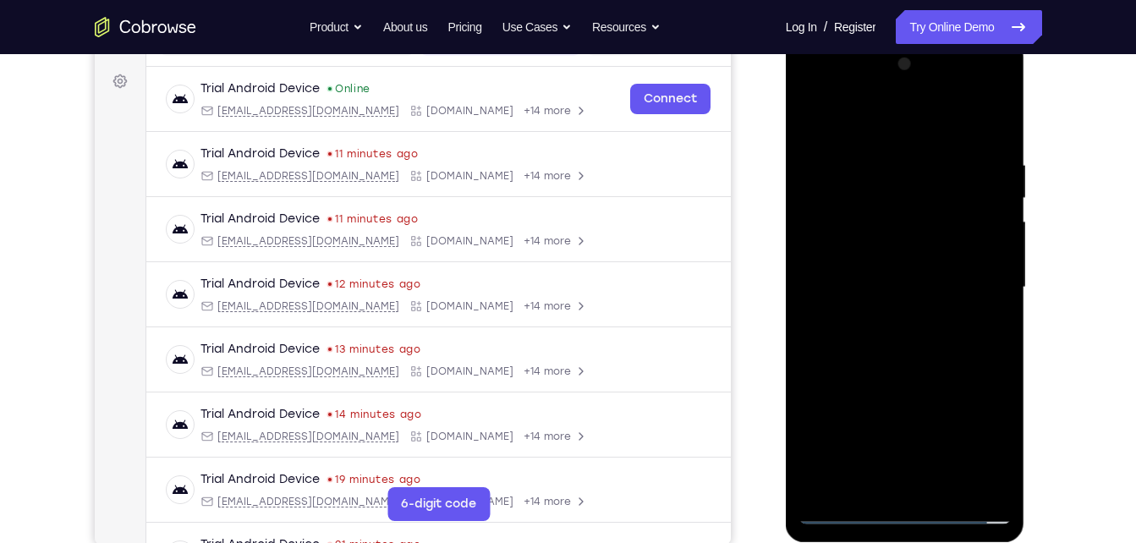
scroll to position [243, 0]
click at [898, 358] on div at bounding box center [905, 287] width 213 height 474
click at [945, 480] on div at bounding box center [905, 287] width 213 height 474
click at [947, 488] on div at bounding box center [905, 287] width 213 height 474
click at [979, 120] on div at bounding box center [905, 287] width 213 height 474
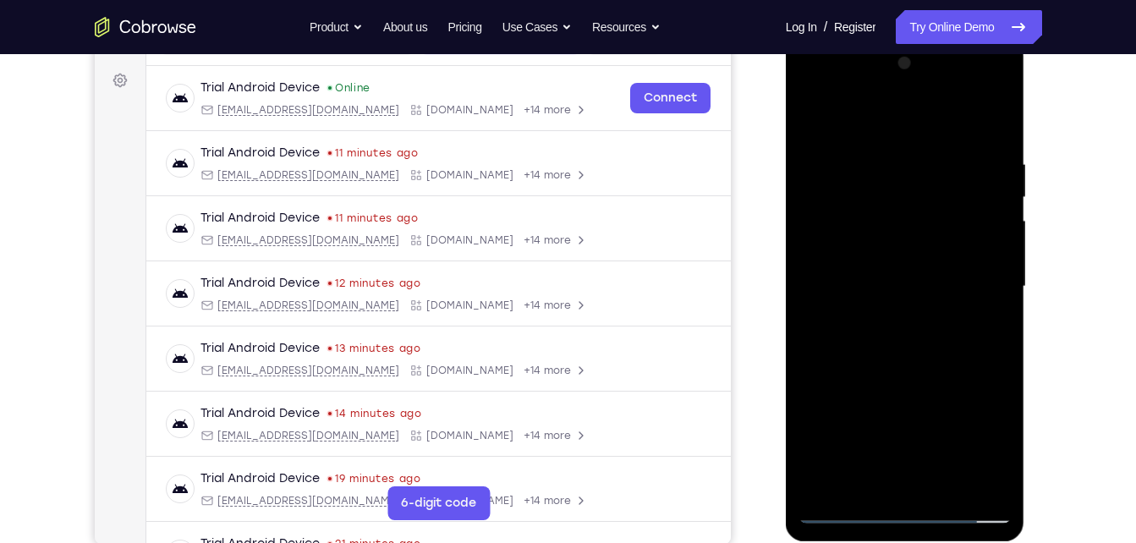
click at [903, 374] on div at bounding box center [905, 287] width 213 height 474
click at [901, 381] on div at bounding box center [905, 287] width 213 height 474
click at [974, 245] on div at bounding box center [905, 287] width 213 height 474
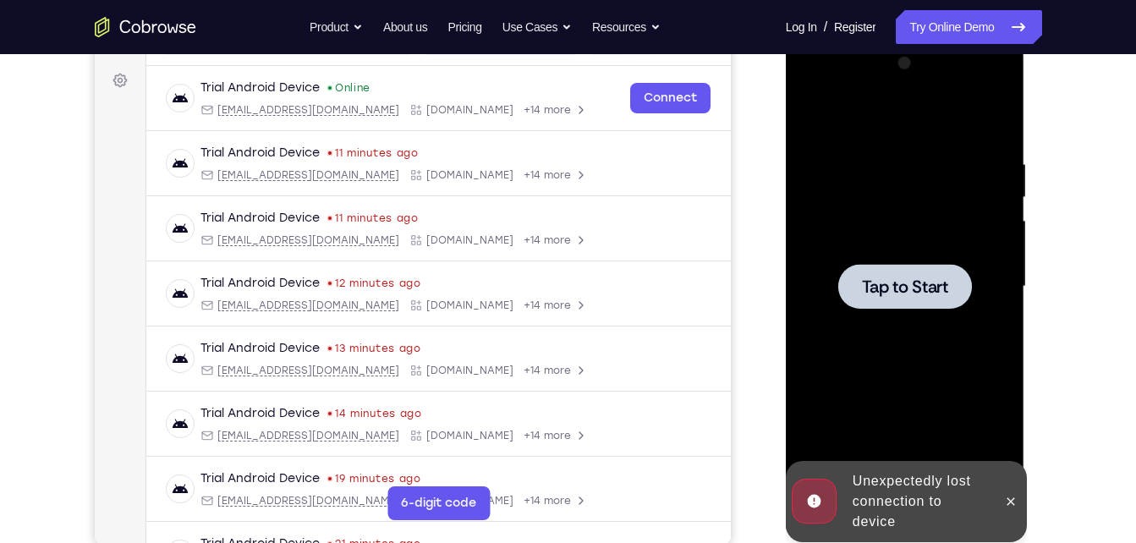
click at [984, 37] on div "Tap to Start" at bounding box center [905, 37] width 239 height 0
click at [917, 302] on div at bounding box center [905, 286] width 134 height 45
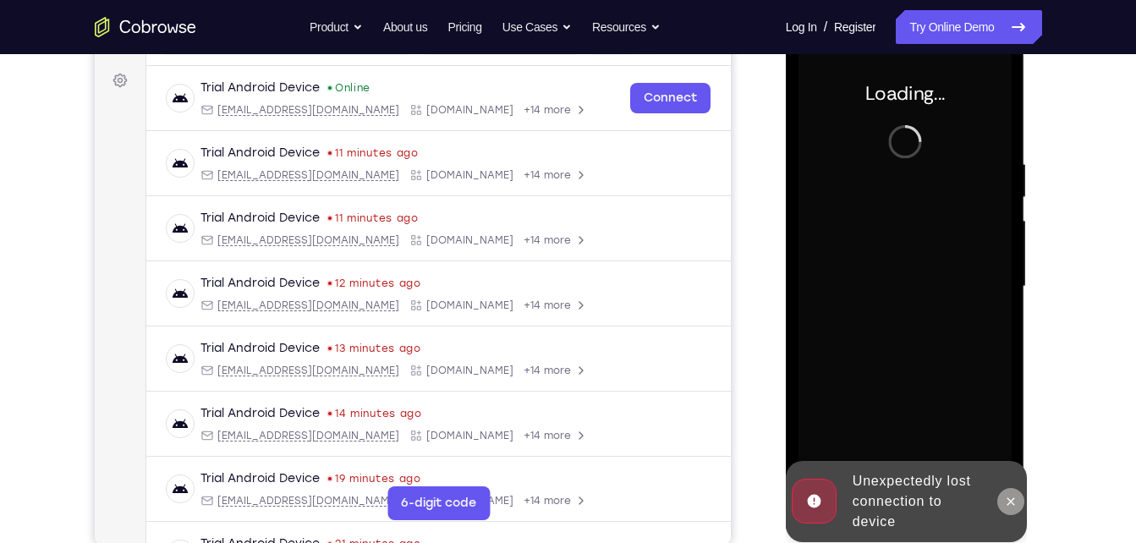
click at [1008, 498] on icon at bounding box center [1012, 501] width 8 height 8
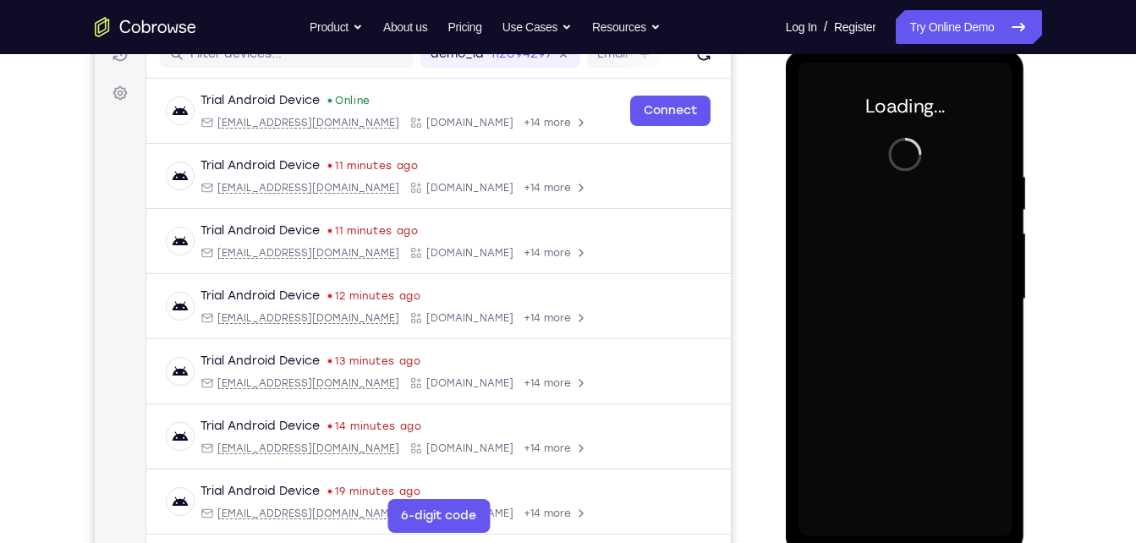
scroll to position [225, 0]
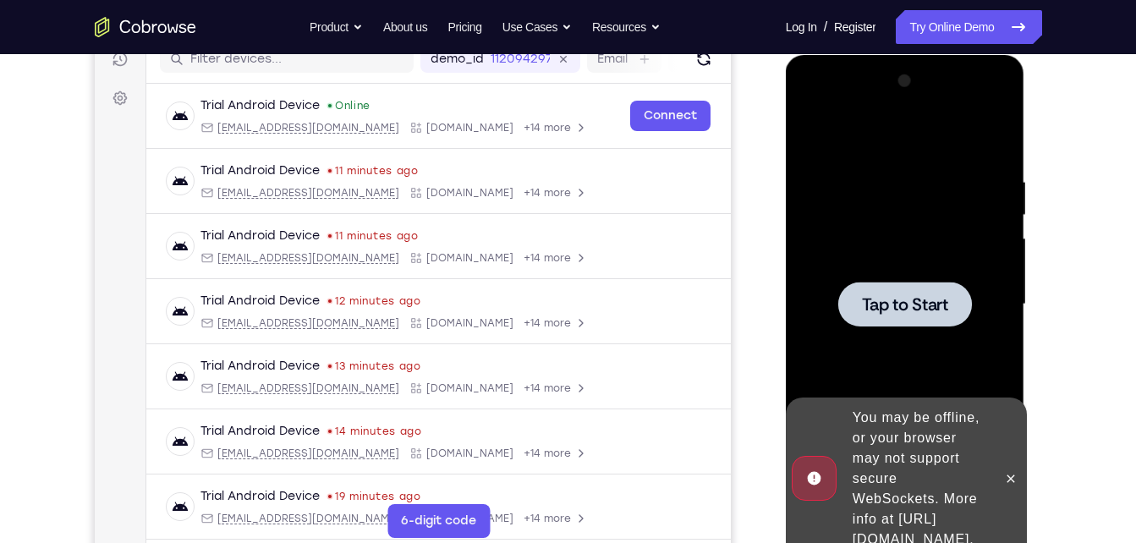
click at [897, 299] on span "Tap to Start" at bounding box center [905, 304] width 86 height 17
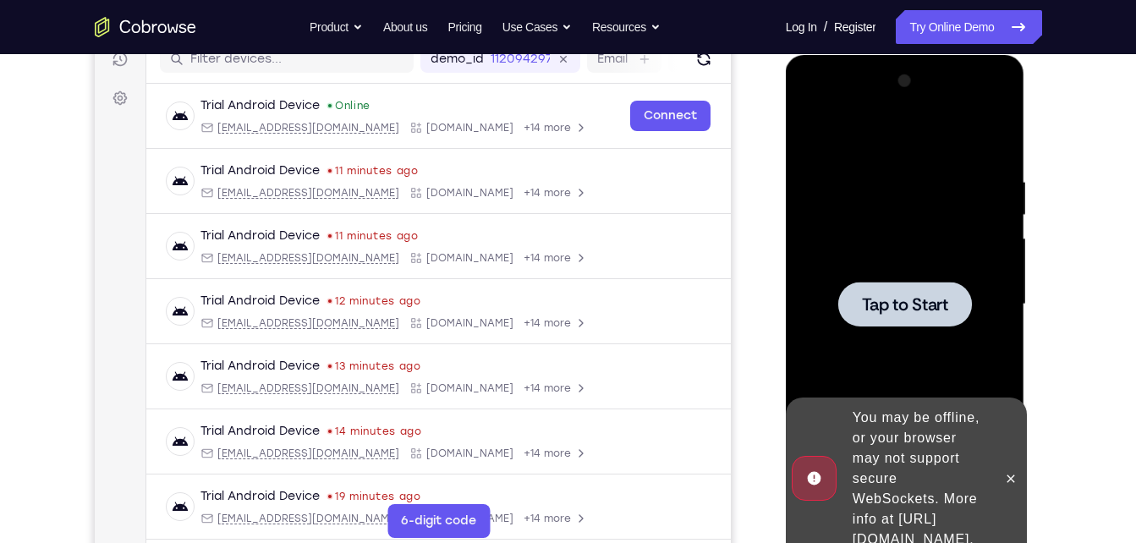
click at [897, 299] on span "Tap to Start" at bounding box center [905, 304] width 86 height 17
drag, startPoint x: 897, startPoint y: 299, endPoint x: 1011, endPoint y: 470, distance: 206.2
click at [1011, 470] on div "Online web based iOS Simulators and Android Emulators. Run iPhone, iPad, Mobile…" at bounding box center [906, 309] width 241 height 508
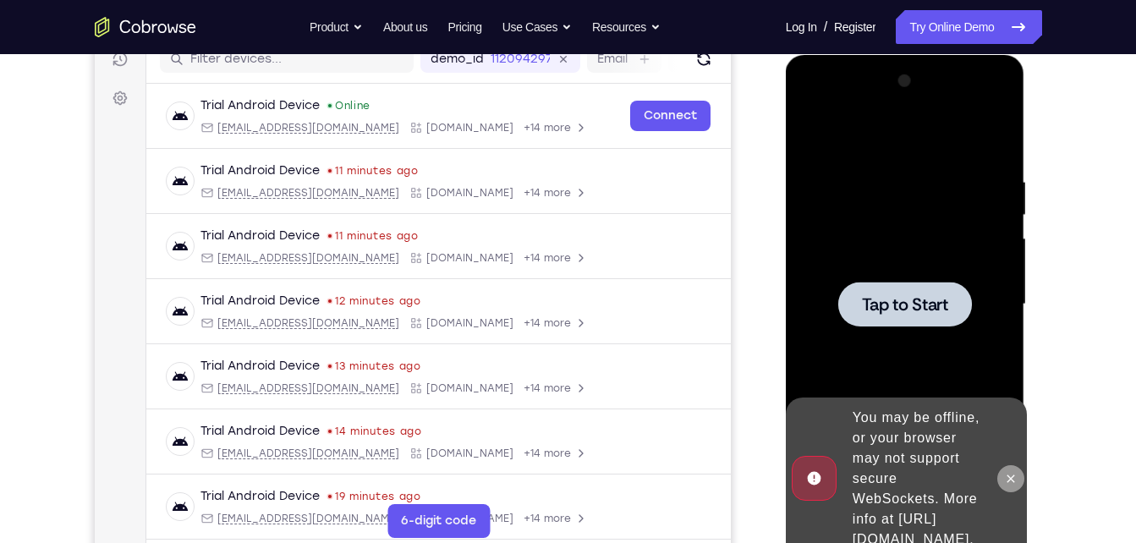
click at [1011, 472] on icon at bounding box center [1011, 479] width 14 height 14
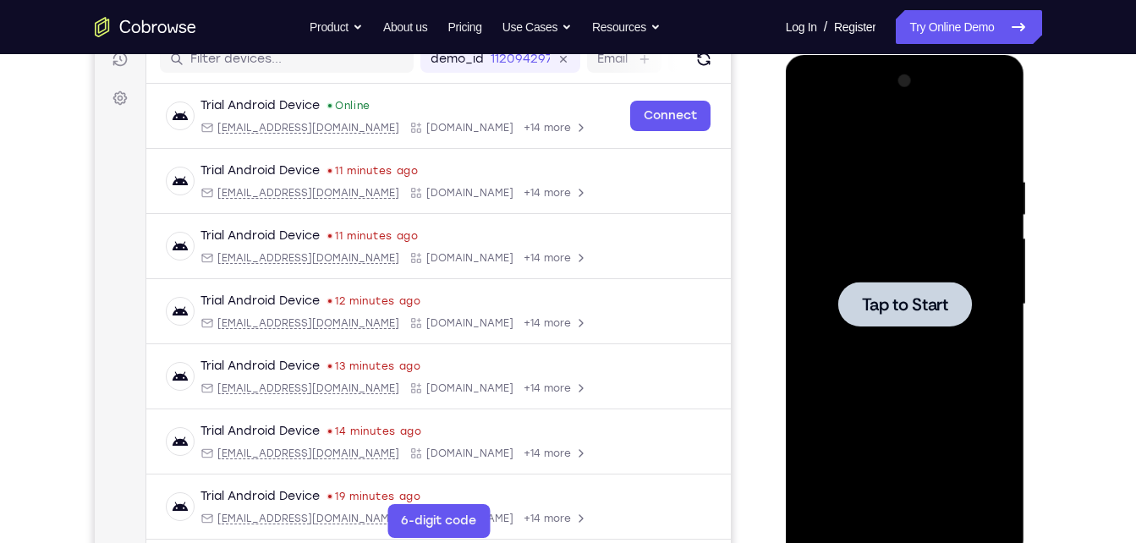
click at [911, 140] on div at bounding box center [905, 305] width 213 height 474
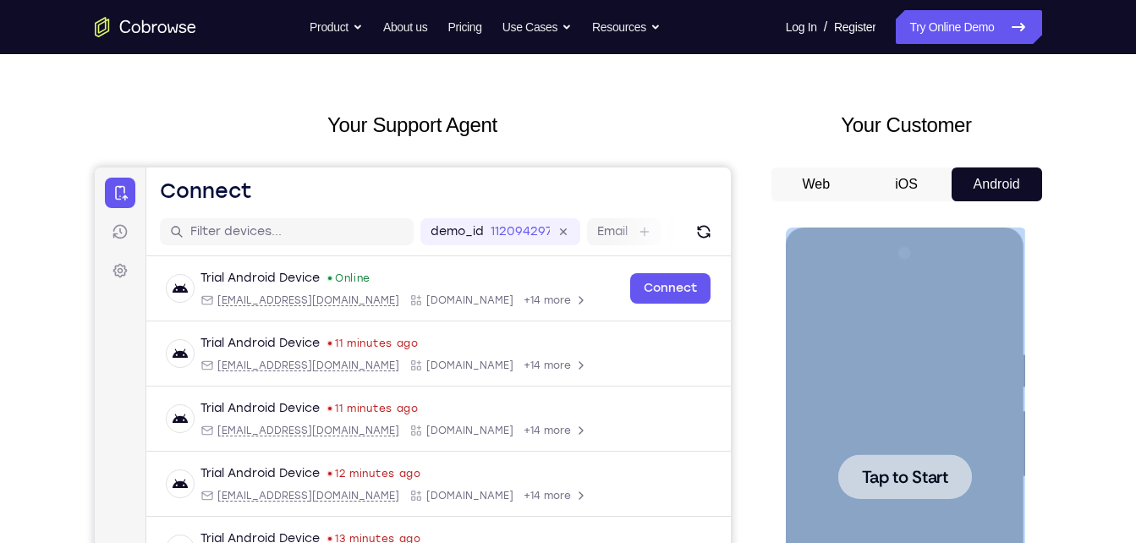
scroll to position [0, 0]
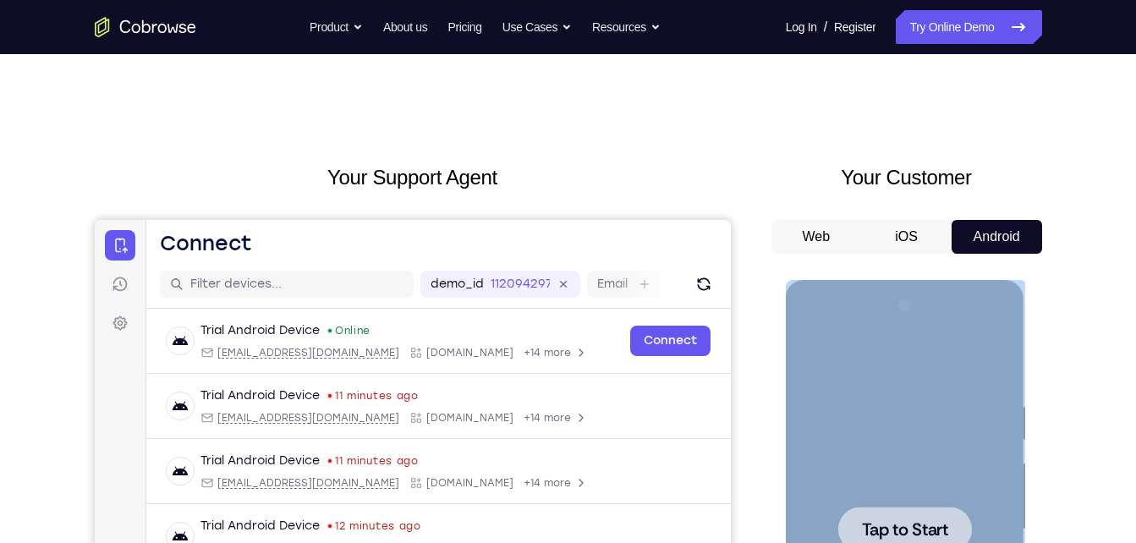
drag, startPoint x: 909, startPoint y: 464, endPoint x: 949, endPoint y: 30, distance: 436.7
click at [949, 280] on html "Online web based iOS Simulators and Android Emulators. Run iPhone, iPad, Mobile…" at bounding box center [906, 534] width 241 height 508
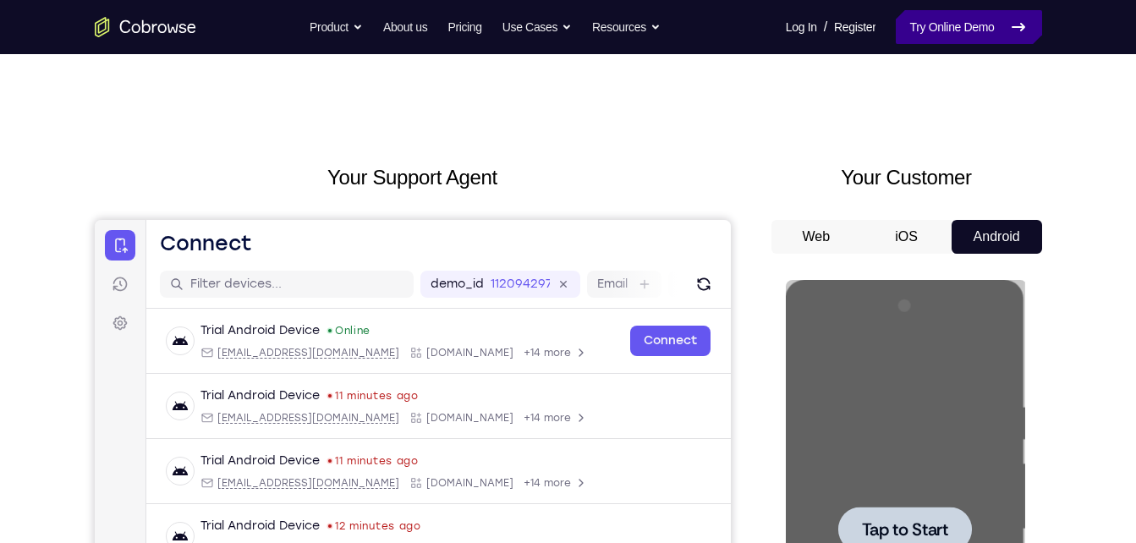
drag, startPoint x: 163, startPoint y: -250, endPoint x: 949, endPoint y: 30, distance: 834.3
click at [949, 30] on link "Try Online Demo" at bounding box center [969, 27] width 146 height 34
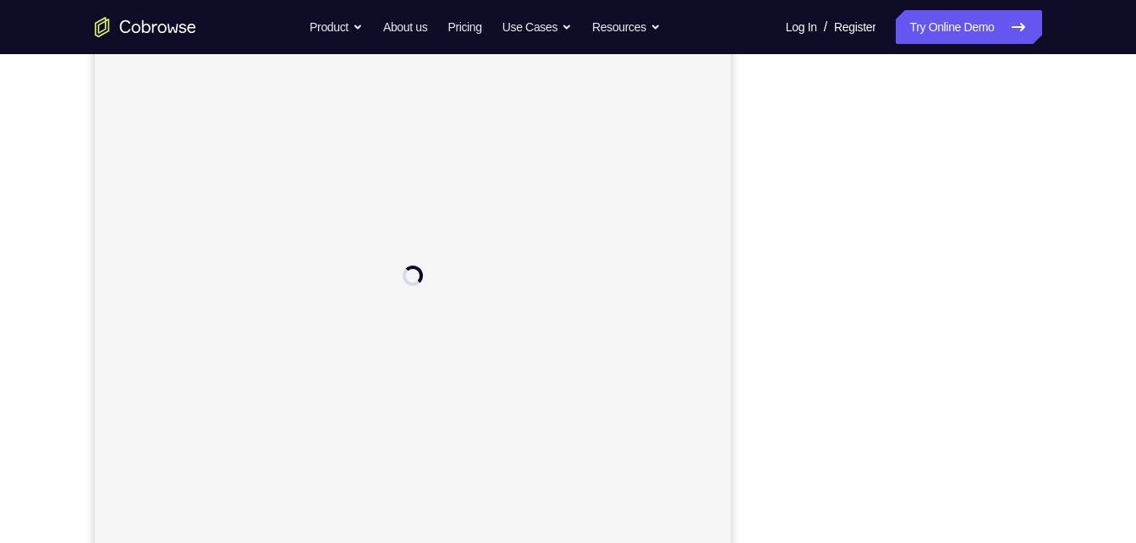
scroll to position [226, 0]
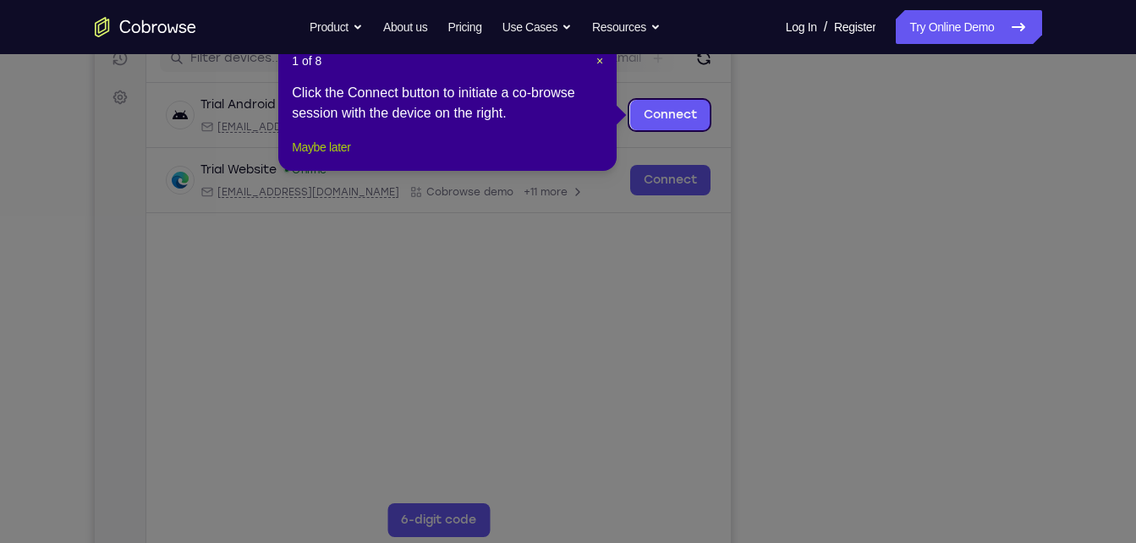
click at [328, 157] on button "Maybe later" at bounding box center [321, 147] width 58 height 20
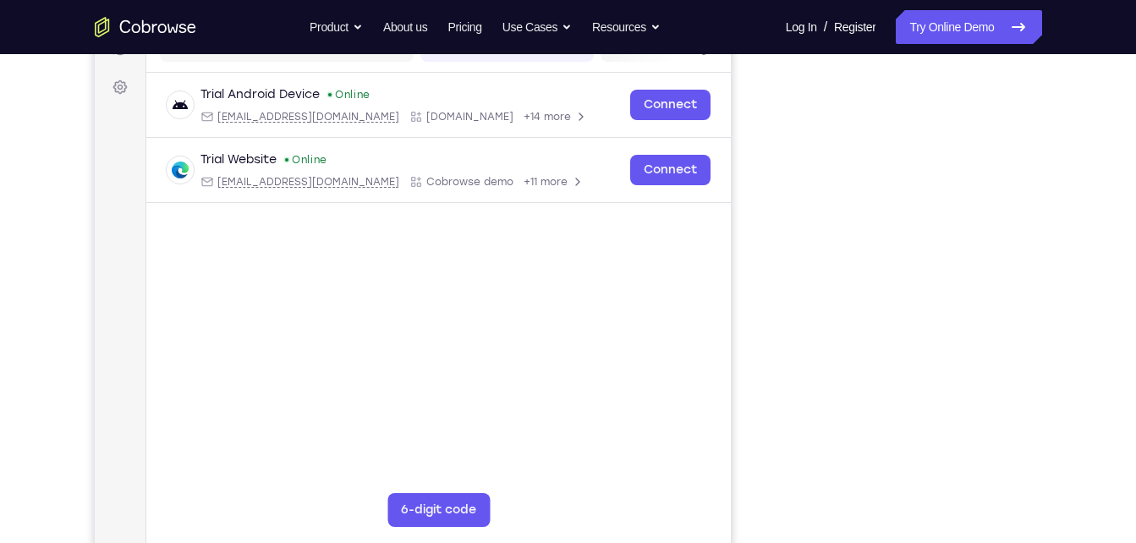
scroll to position [238, 0]
